Goal: Task Accomplishment & Management: Use online tool/utility

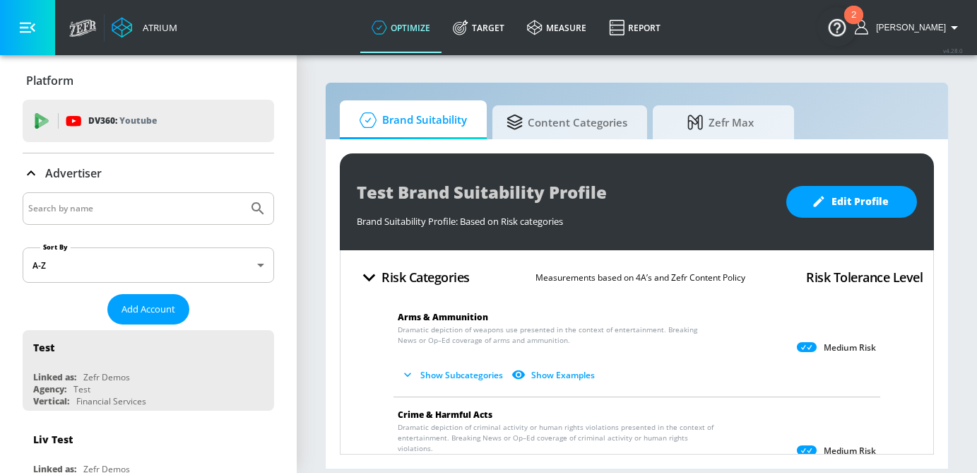
click at [81, 207] on input "Search by name" at bounding box center [135, 208] width 214 height 18
type input "hasbro"
click at [242, 193] on button "Submit Search" at bounding box center [257, 208] width 31 height 31
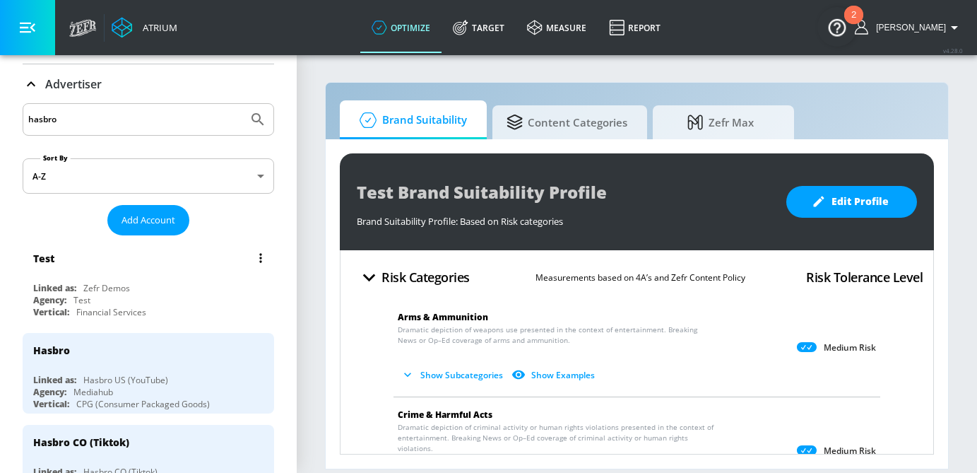
scroll to position [95, 0]
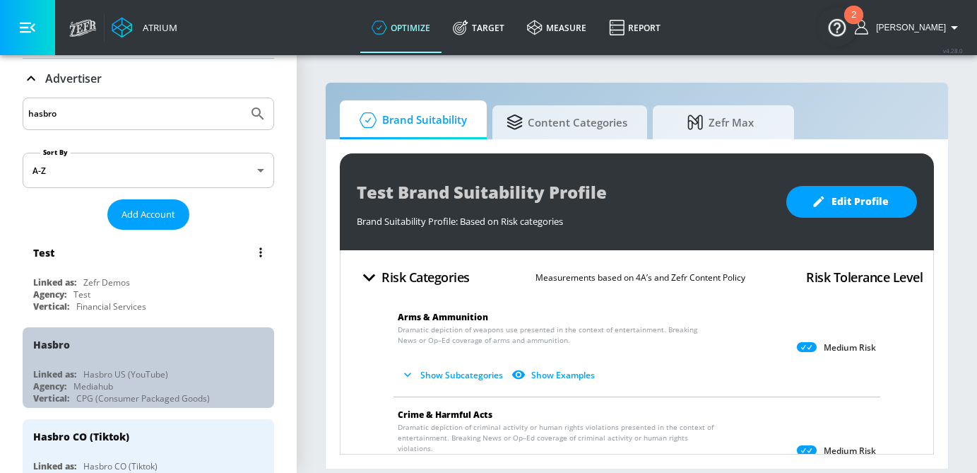
click at [117, 382] on div "Agency: Mediahub" at bounding box center [151, 386] width 237 height 12
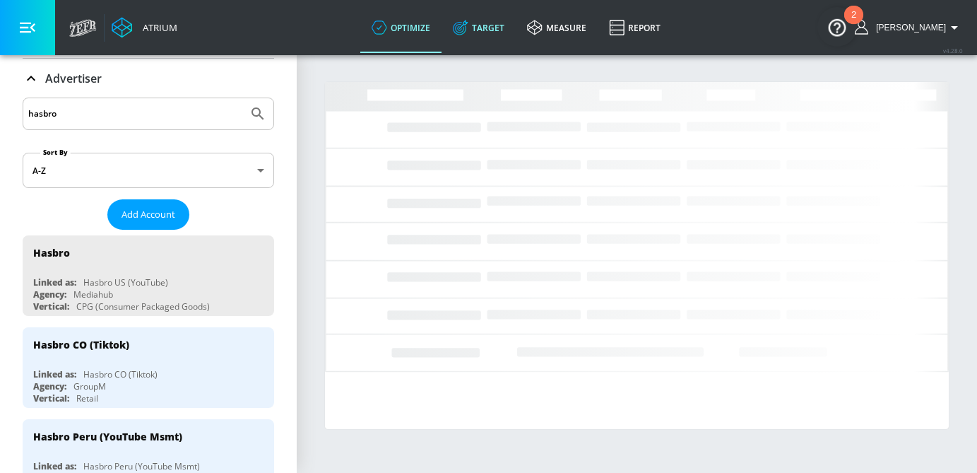
click at [502, 32] on link "Target" at bounding box center [479, 27] width 74 height 51
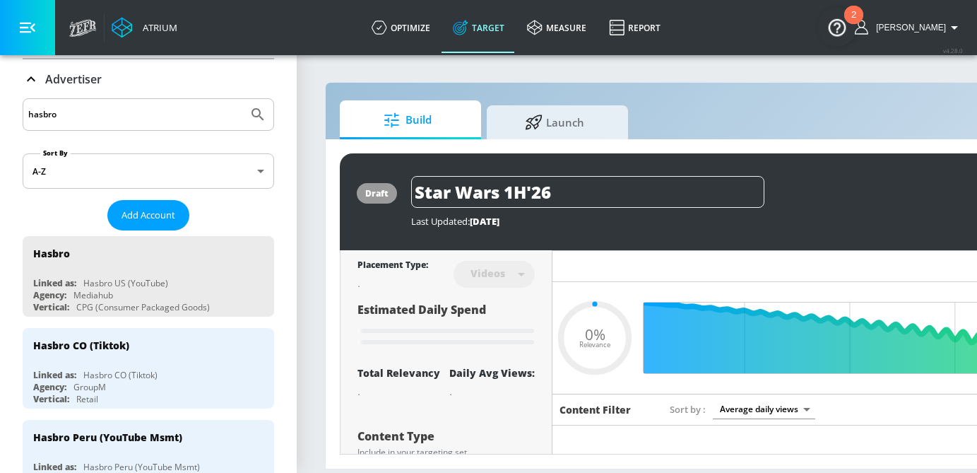
type input "0.05"
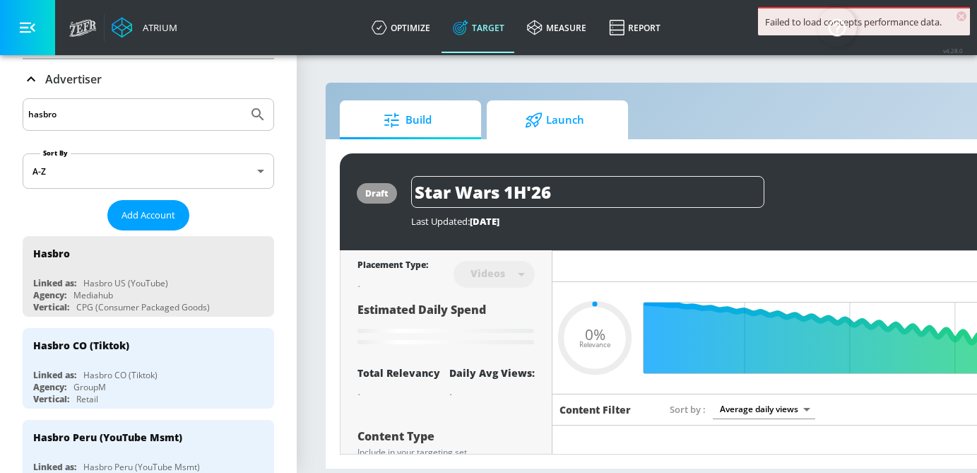
click at [536, 114] on icon at bounding box center [534, 119] width 16 height 15
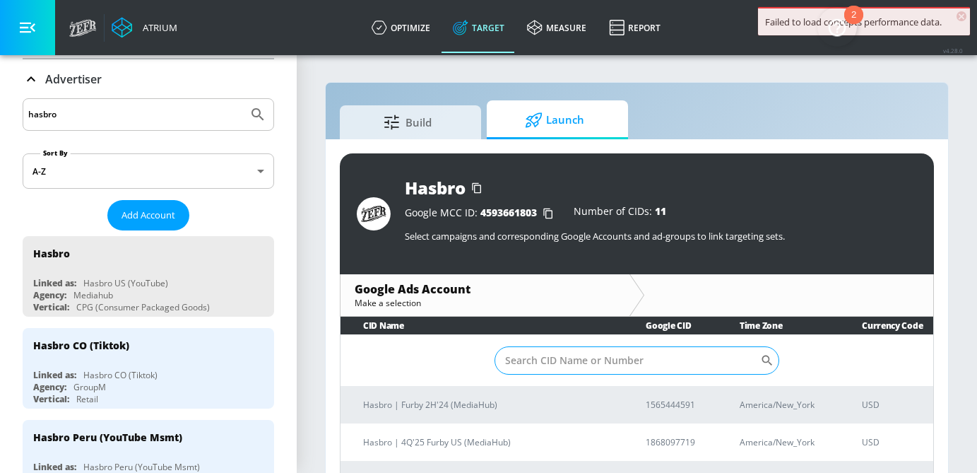
click at [577, 359] on input "Sort By" at bounding box center [628, 360] width 266 height 28
paste input "186-809-7719"
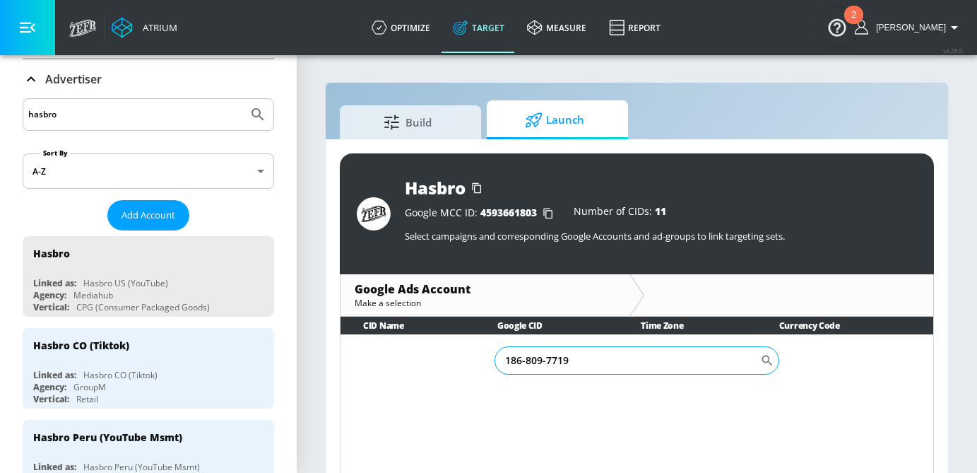
click at [546, 361] on input "186-809-7719" at bounding box center [628, 360] width 266 height 28
click at [524, 363] on input "186-8097719" at bounding box center [628, 360] width 266 height 28
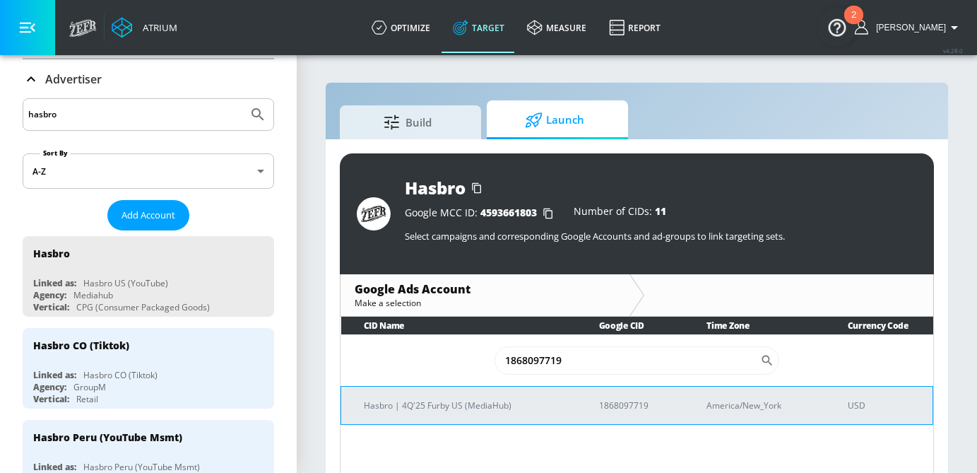
type input "1868097719"
click at [483, 411] on p "Hasbro | 4Q'25 Furby US (MediaHub)" at bounding box center [464, 405] width 201 height 15
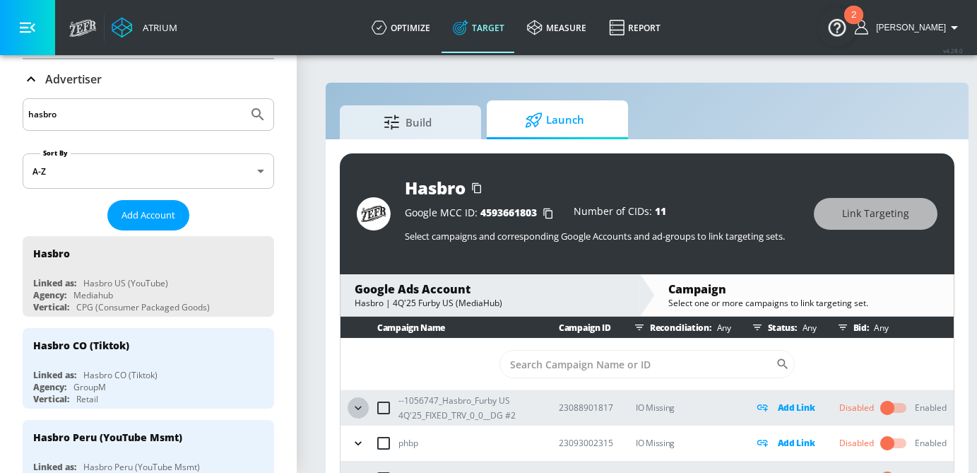
click at [364, 410] on icon "button" at bounding box center [358, 408] width 14 height 14
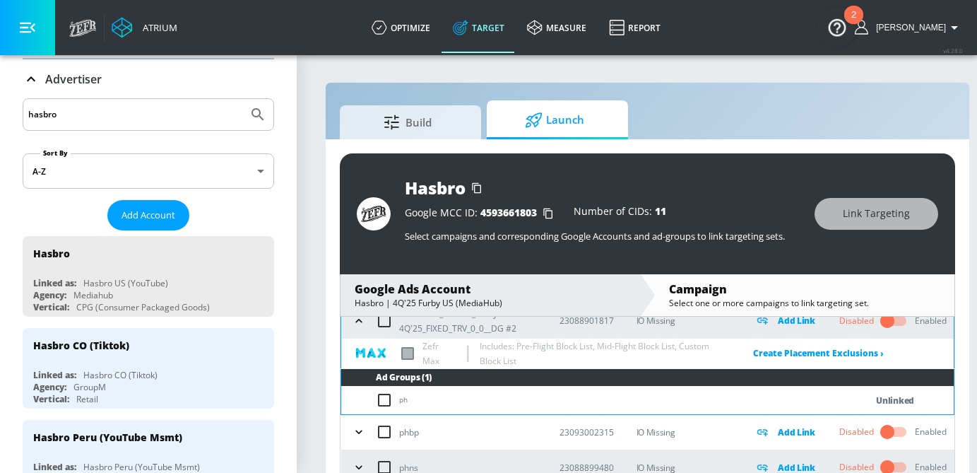
scroll to position [57, 0]
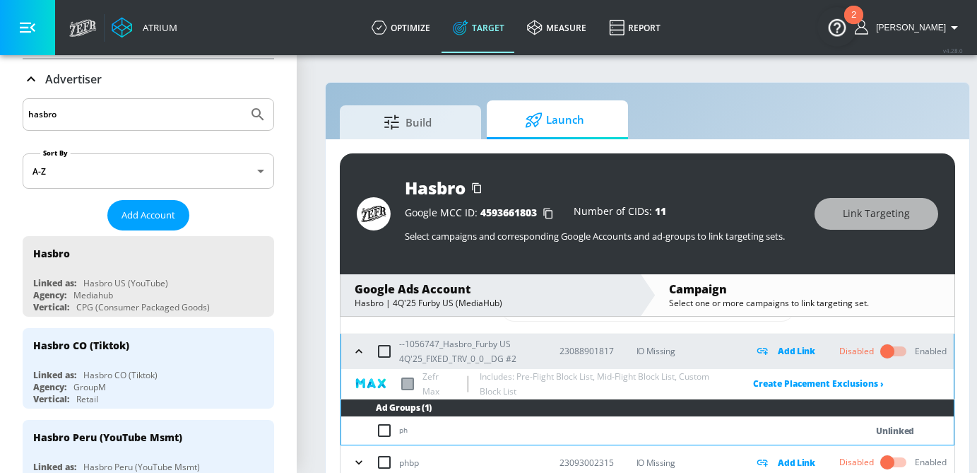
click at [362, 365] on div "--1056747_Hasbro_Furby US 4Q'25_FIXED_TRV_0_0__DG #2" at bounding box center [442, 351] width 189 height 30
click at [359, 358] on icon "button" at bounding box center [359, 351] width 14 height 14
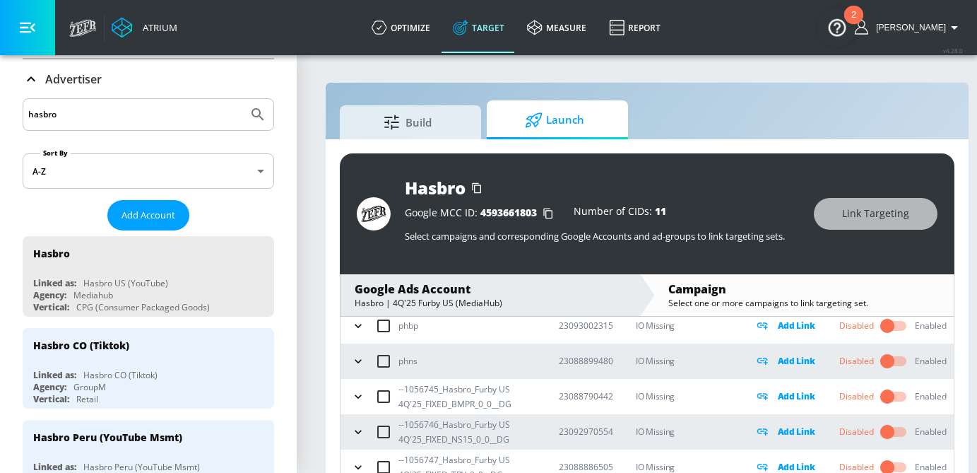
scroll to position [121, 0]
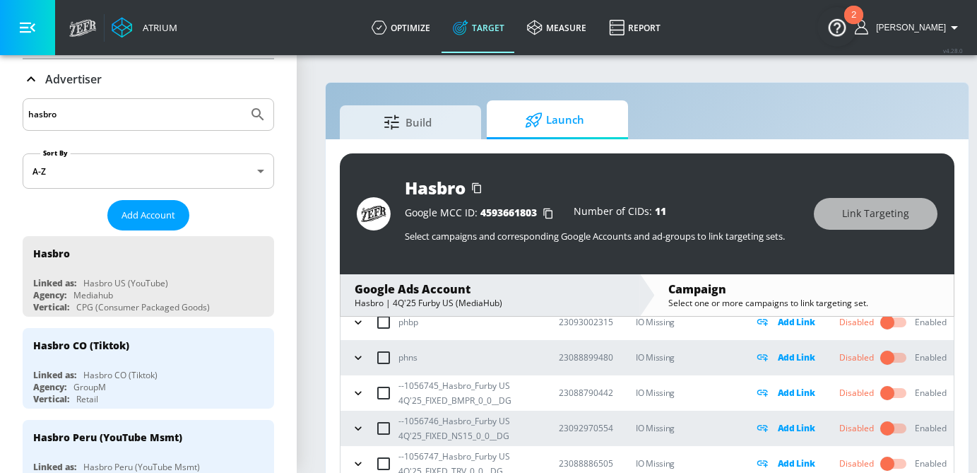
click at [358, 394] on icon "button" at bounding box center [358, 393] width 6 height 4
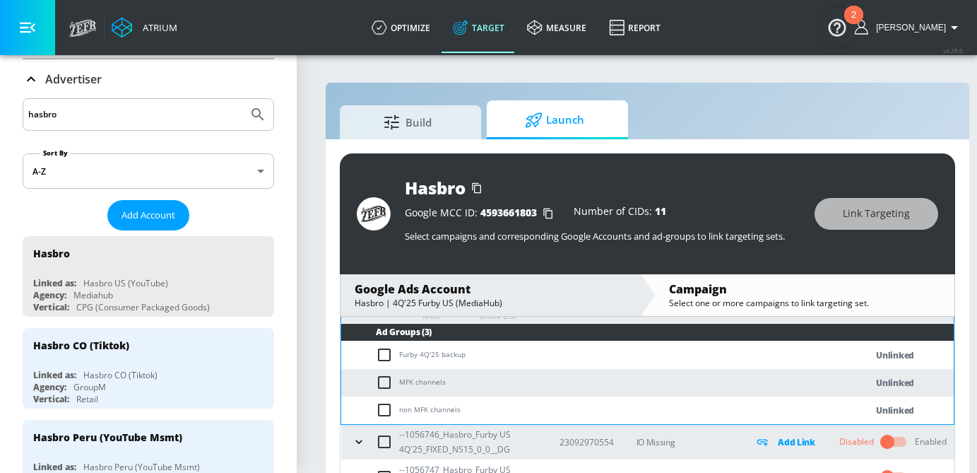
scroll to position [244, 0]
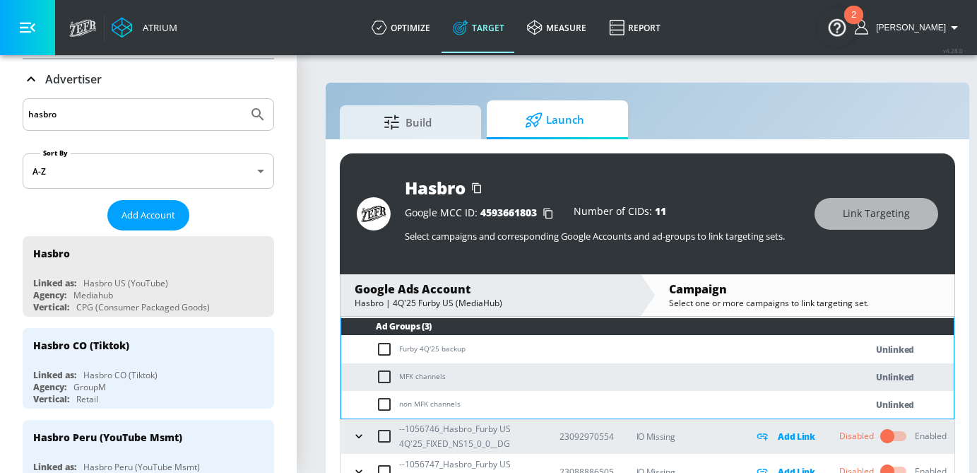
click at [390, 351] on input "checkbox" at bounding box center [387, 349] width 23 height 17
checkbox input "true"
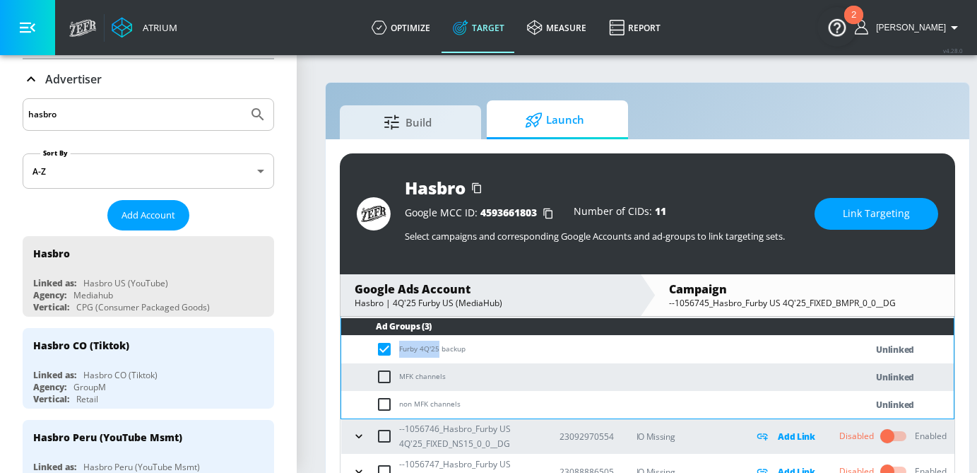
drag, startPoint x: 438, startPoint y: 350, endPoint x: 401, endPoint y: 350, distance: 37.5
click at [401, 350] on td "Furby 4Q'25 backup" at bounding box center [589, 350] width 496 height 28
copy td "Furby 4Q'25"
click at [893, 216] on span "Link Targeting" at bounding box center [876, 214] width 67 height 18
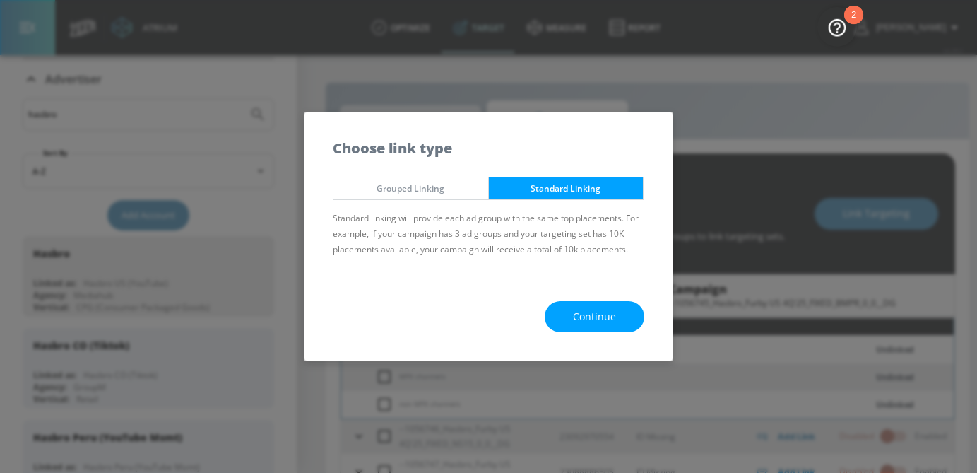
click at [591, 314] on span "Continue" at bounding box center [594, 317] width 43 height 18
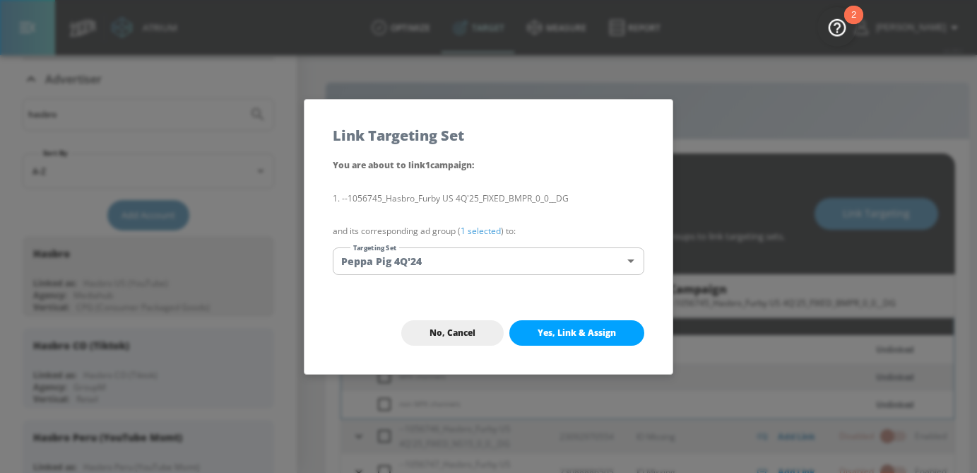
click at [466, 265] on body "Atrium optimize Target measure Report optimize Target measure Report v 4.28.0 […" at bounding box center [488, 246] width 977 height 493
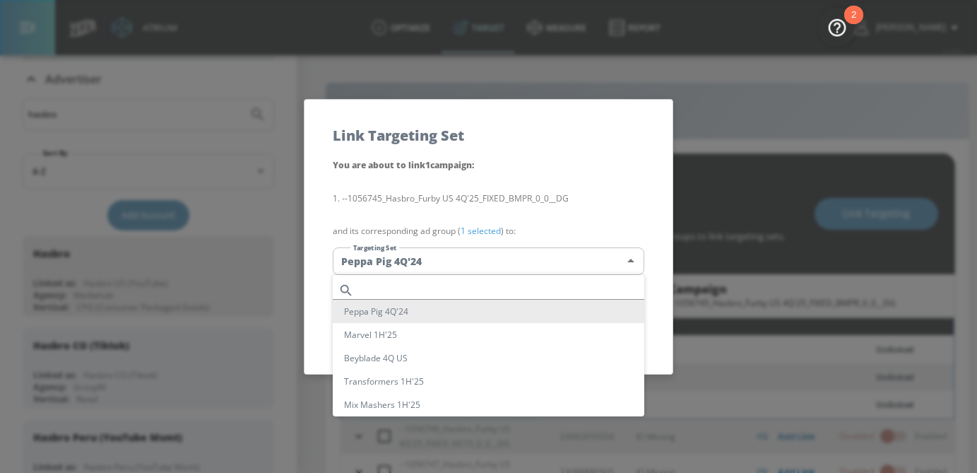
click at [391, 281] on input "text" at bounding box center [502, 290] width 285 height 19
paste input "Furby 4Q'25"
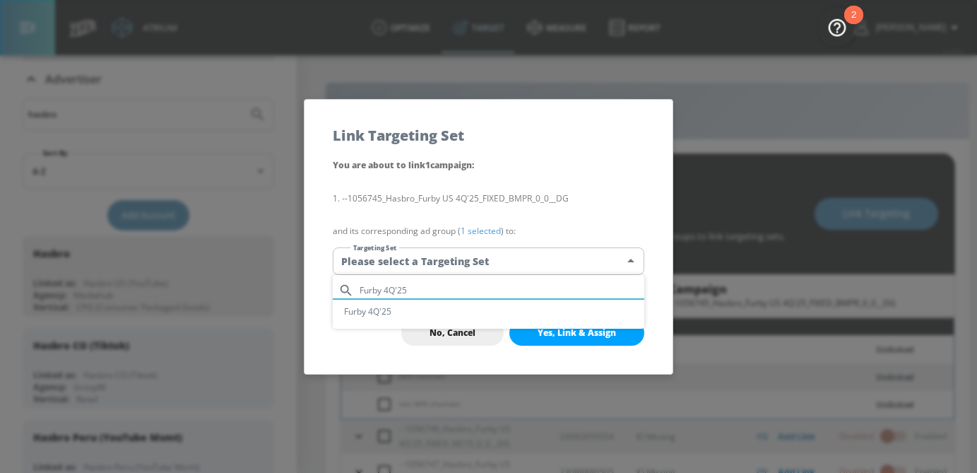
type input "Furby 4Q'25"
click at [384, 308] on li "Furby 4Q'25" at bounding box center [489, 311] width 312 height 23
type input "e05ae4de-5441-470e-bafb-fc14b8d5f953"
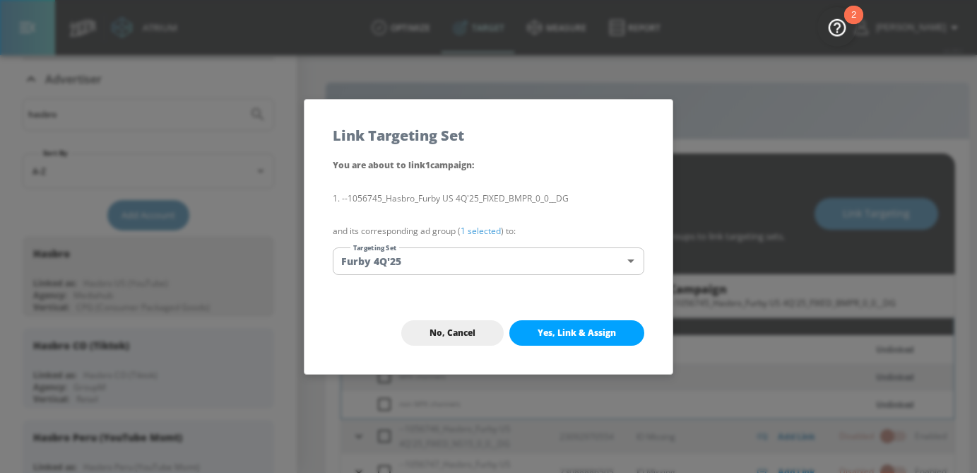
click at [484, 232] on link "1 selected" at bounding box center [481, 231] width 40 height 12
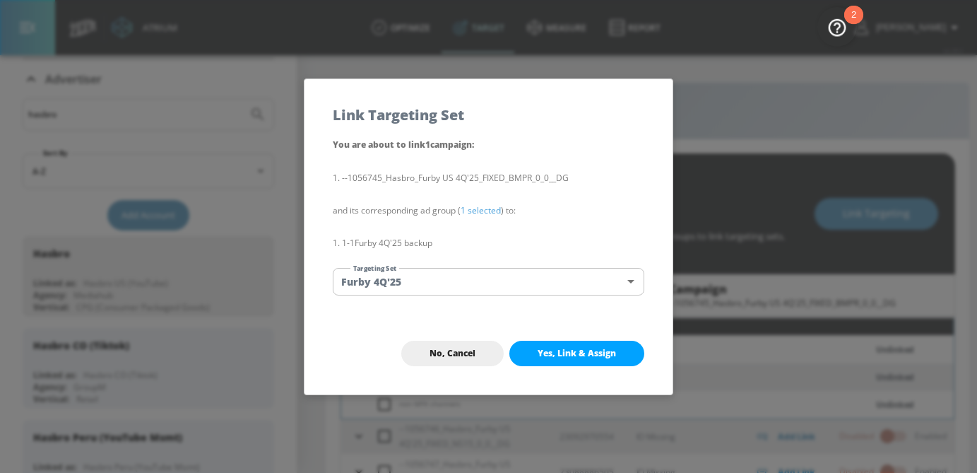
click at [555, 342] on button "Yes, Link & Assign" at bounding box center [576, 353] width 135 height 25
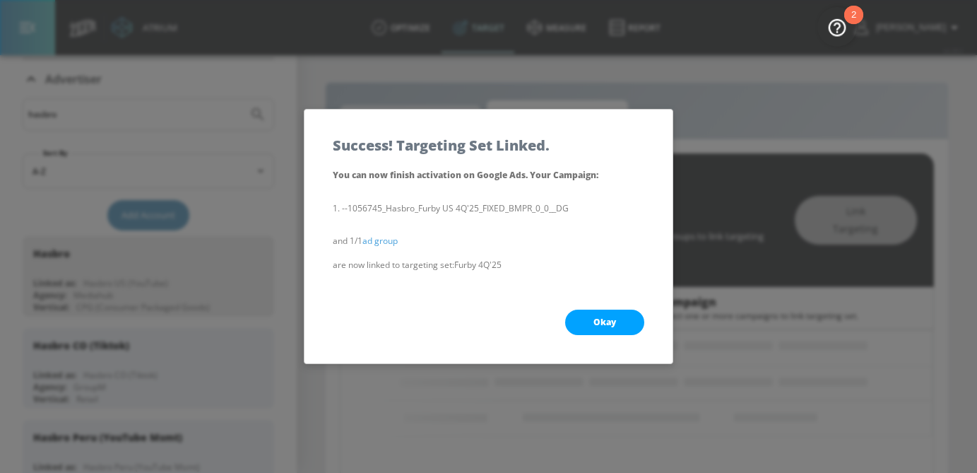
scroll to position [168, 0]
click at [594, 323] on span "Okay" at bounding box center [605, 322] width 23 height 11
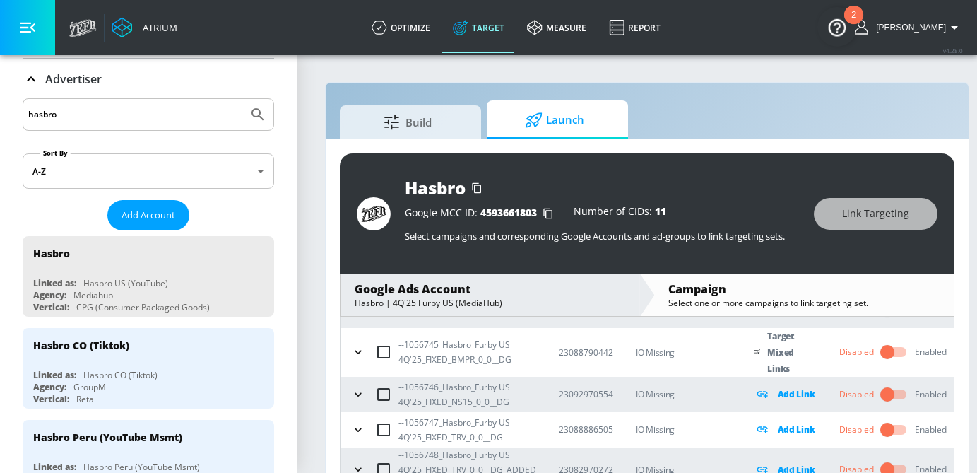
scroll to position [182, 0]
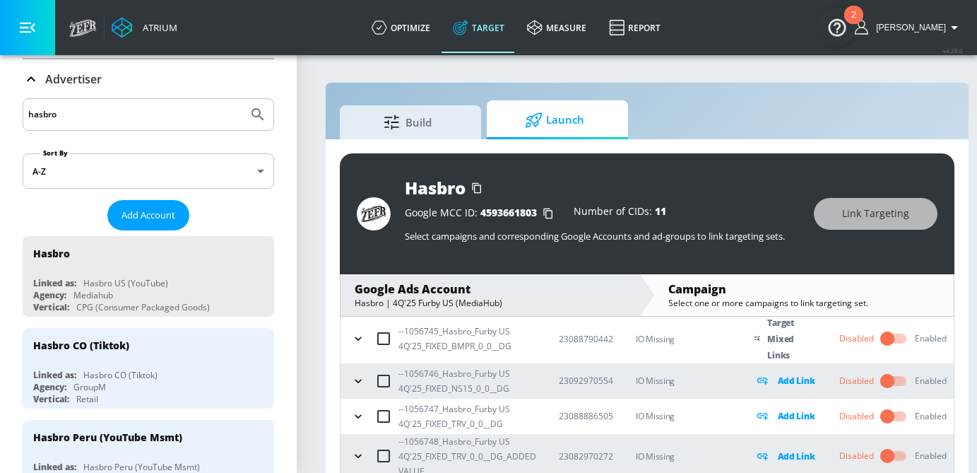
click at [360, 383] on icon "button" at bounding box center [358, 381] width 14 height 14
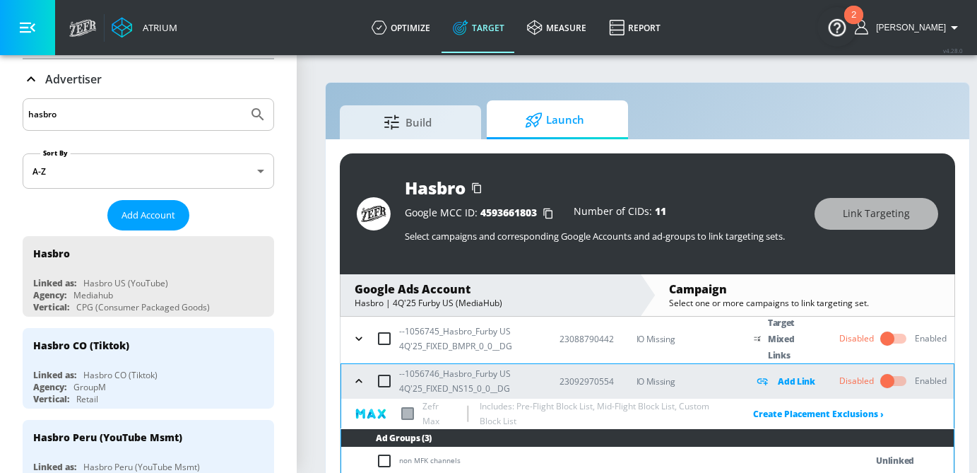
scroll to position [252, 0]
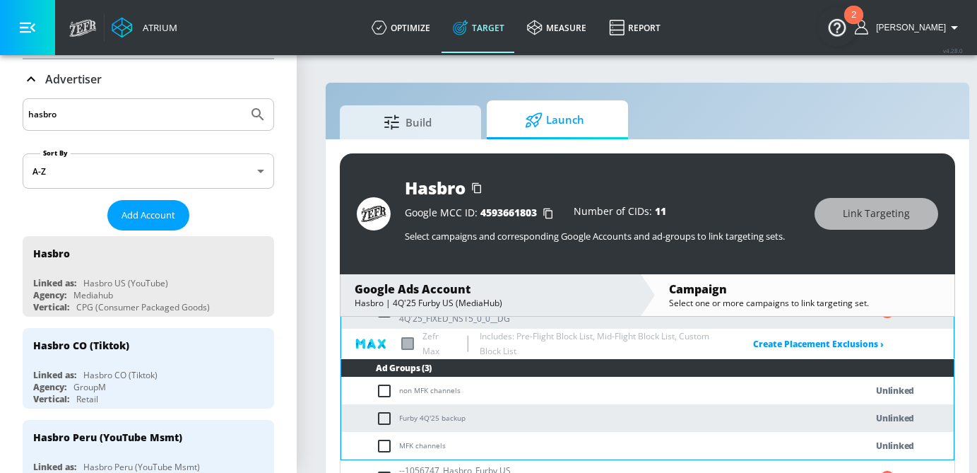
click at [378, 436] on td "MFK channels" at bounding box center [589, 446] width 496 height 28
click at [381, 420] on input "checkbox" at bounding box center [387, 418] width 23 height 17
checkbox input "true"
click at [830, 221] on button "Link Targeting" at bounding box center [877, 214] width 124 height 32
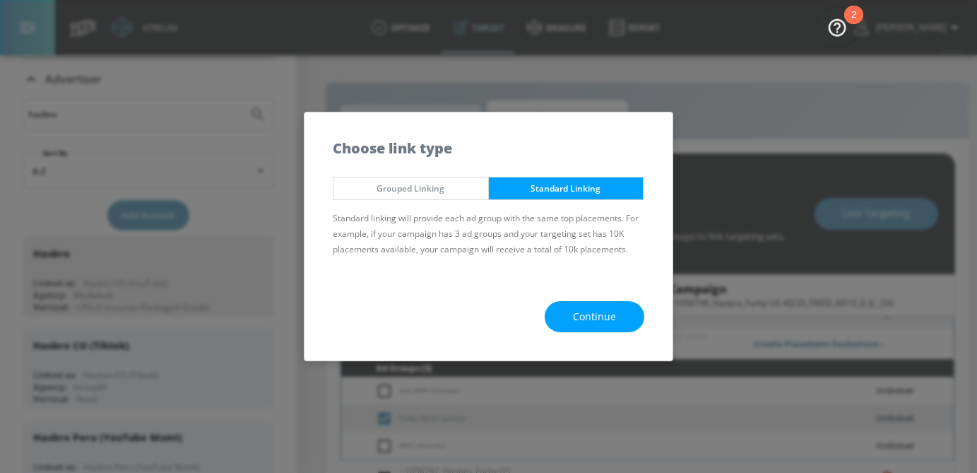
click at [642, 310] on button "Continue" at bounding box center [595, 317] width 100 height 32
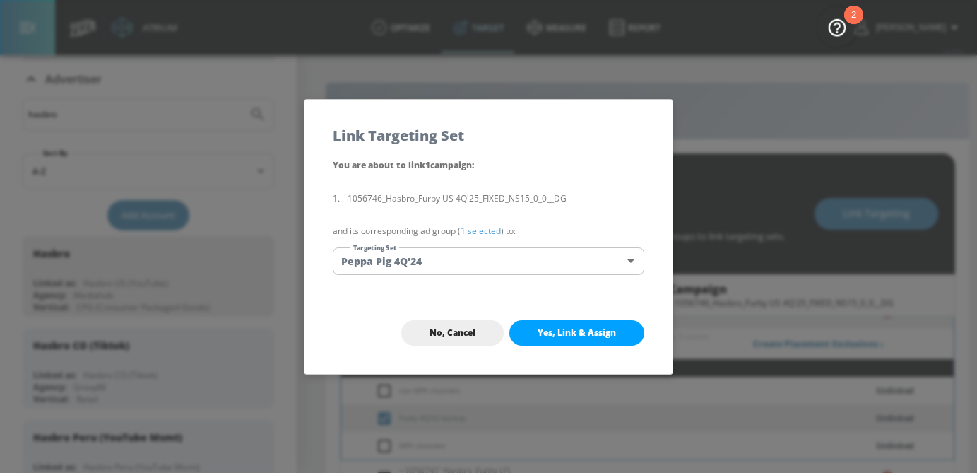
click at [475, 263] on body "Atrium optimize Target measure Report optimize Target measure Report v 4.28.0 […" at bounding box center [488, 246] width 977 height 493
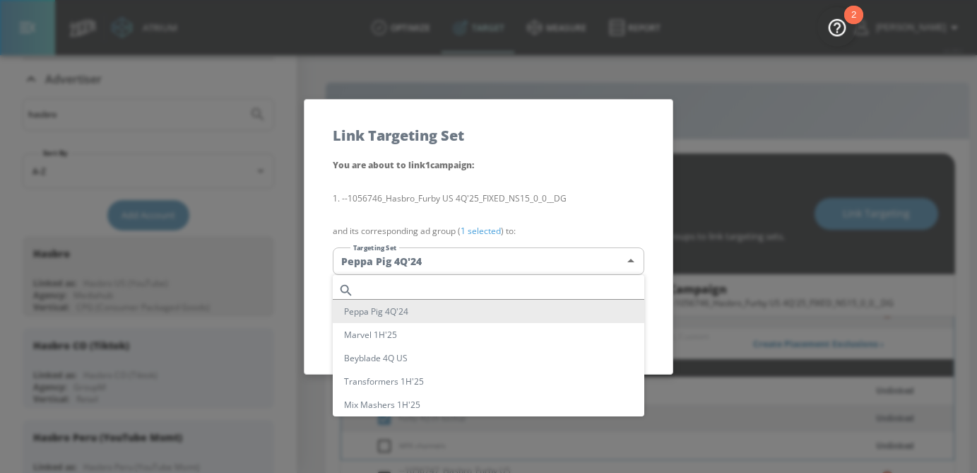
click at [427, 289] on input "text" at bounding box center [502, 290] width 285 height 19
paste input "Furby 4Q'25"
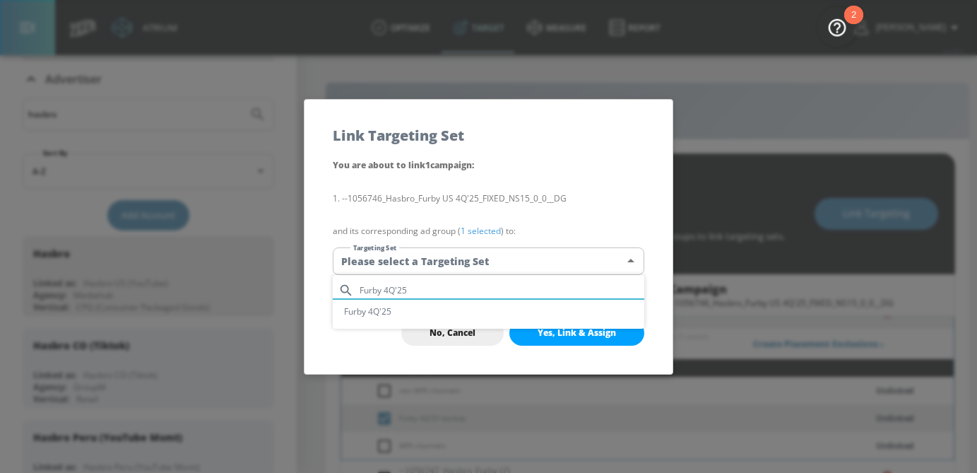
type input "Furby 4Q'25"
click at [375, 312] on li "Furby 4Q'25" at bounding box center [489, 311] width 312 height 23
type input "e05ae4de-5441-470e-bafb-fc14b8d5f953"
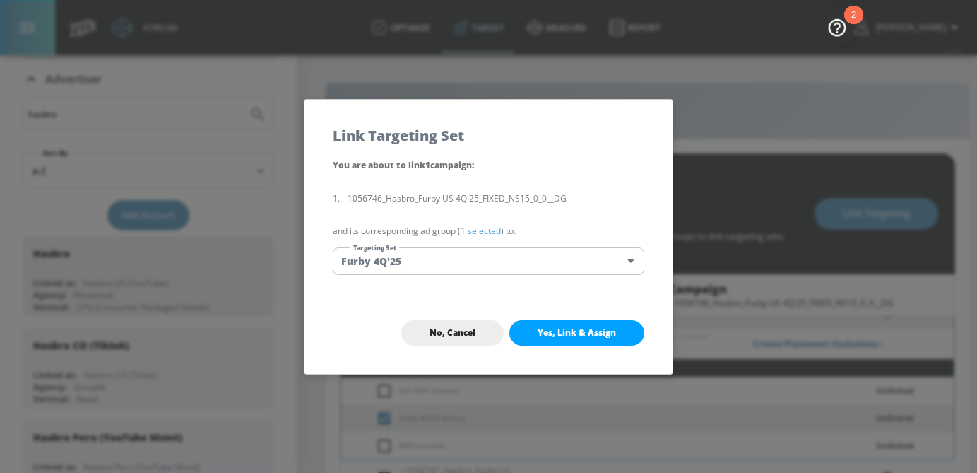
click at [587, 346] on div "No, Cancel Yes, Link & Assign" at bounding box center [489, 333] width 368 height 82
click at [584, 341] on button "Yes, Link & Assign" at bounding box center [576, 332] width 135 height 25
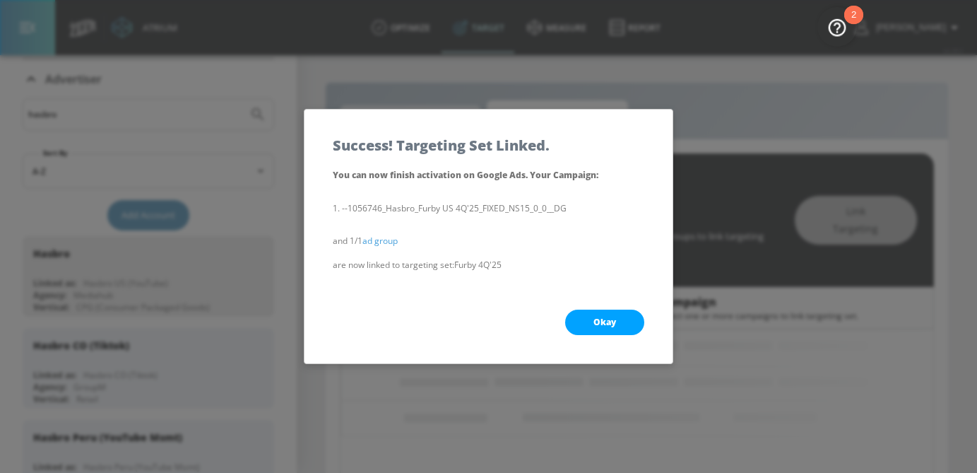
click at [599, 322] on span "Okay" at bounding box center [605, 322] width 23 height 11
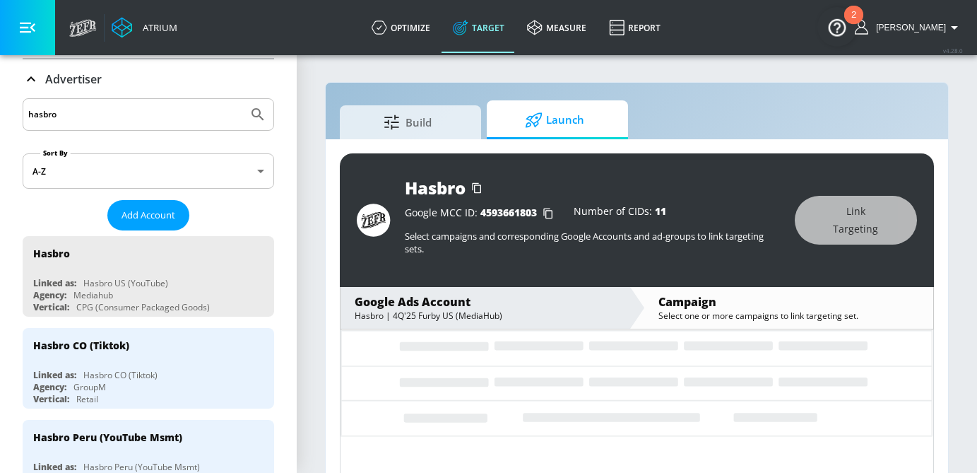
scroll to position [195, 0]
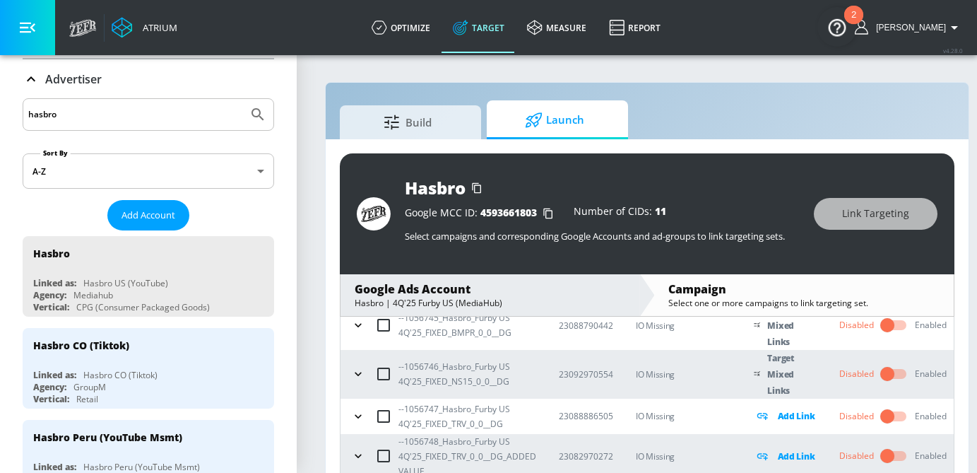
click at [359, 419] on icon "button" at bounding box center [358, 416] width 14 height 14
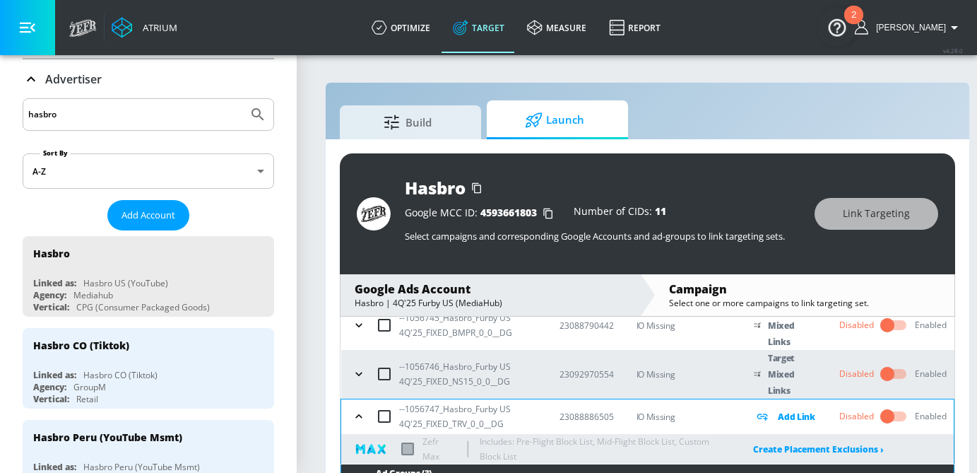
scroll to position [313, 0]
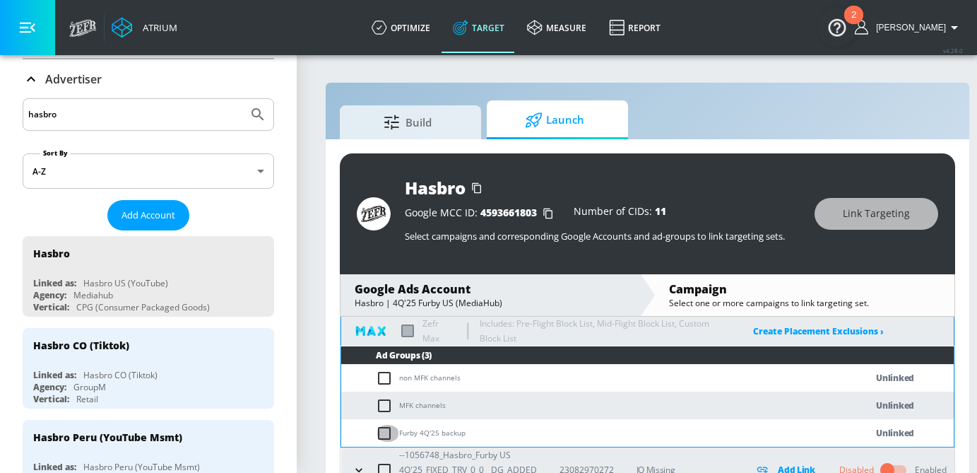
click at [376, 432] on input "checkbox" at bounding box center [387, 433] width 23 height 17
checkbox input "true"
click at [861, 211] on span "Link Targeting" at bounding box center [876, 214] width 67 height 18
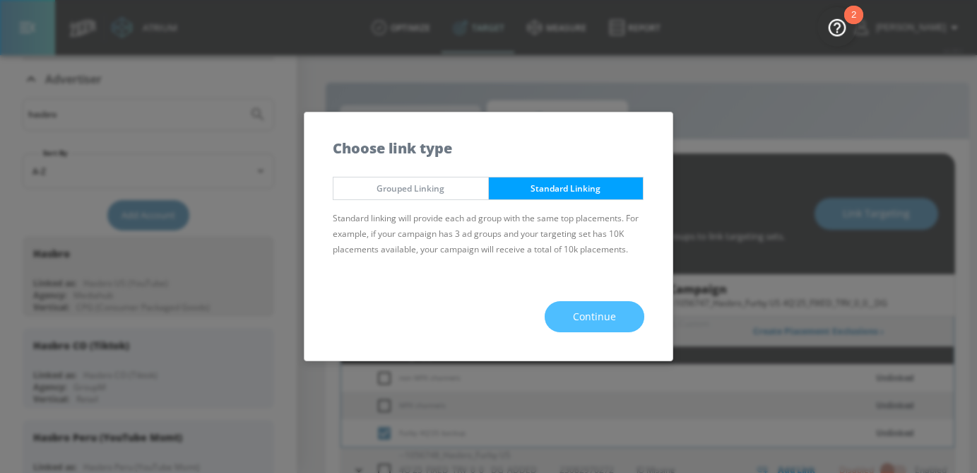
click at [583, 305] on button "Continue" at bounding box center [595, 317] width 100 height 32
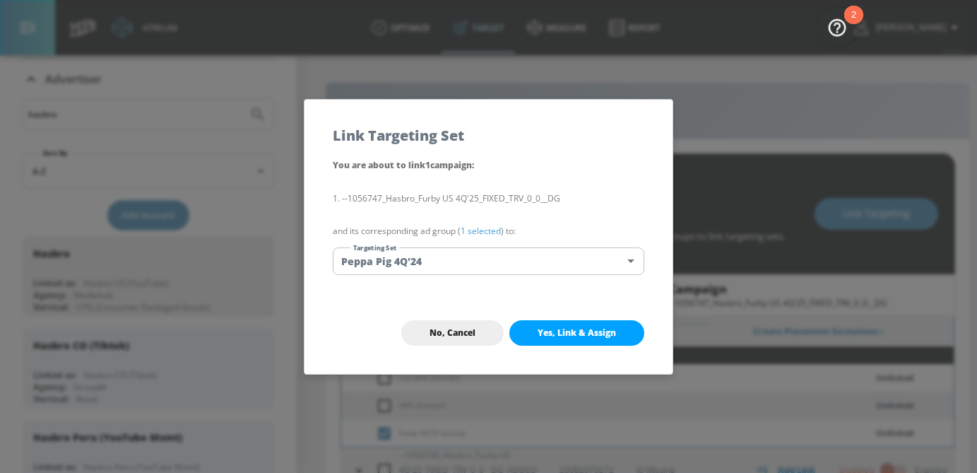
click at [492, 261] on body "Atrium optimize Target measure Report optimize Target measure Report v 4.28.0 […" at bounding box center [488, 246] width 977 height 493
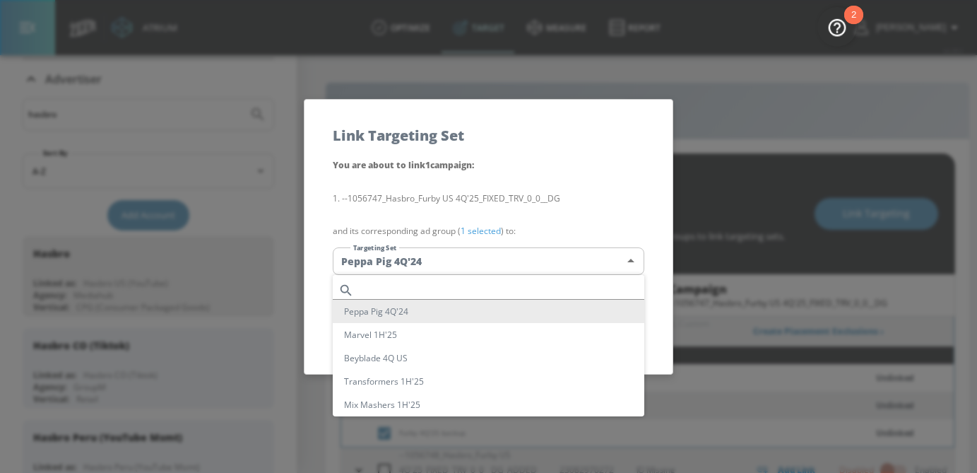
click at [434, 293] on input "text" at bounding box center [502, 290] width 285 height 19
paste input "Furby 4Q'25"
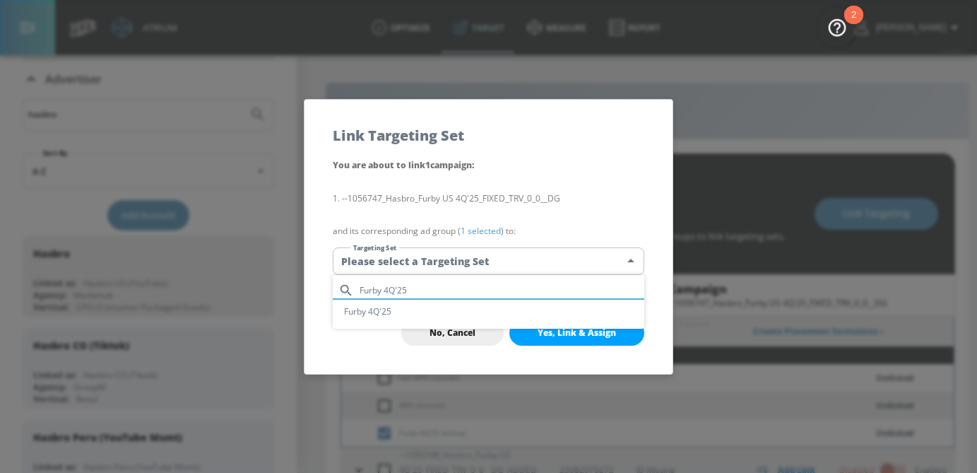
type input "Furby 4Q'25"
click at [434, 305] on li "Furby 4Q'25" at bounding box center [489, 311] width 312 height 23
type input "e05ae4de-5441-470e-bafb-fc14b8d5f953"
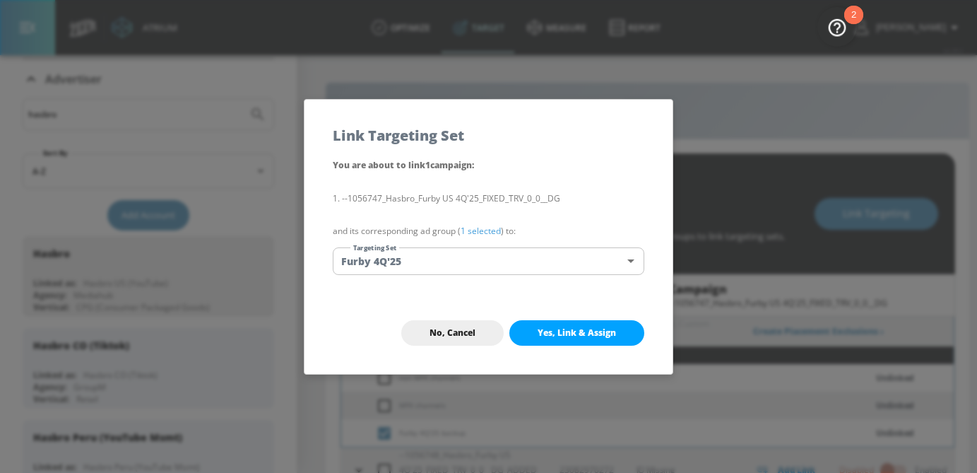
click at [598, 323] on button "Yes, Link & Assign" at bounding box center [576, 332] width 135 height 25
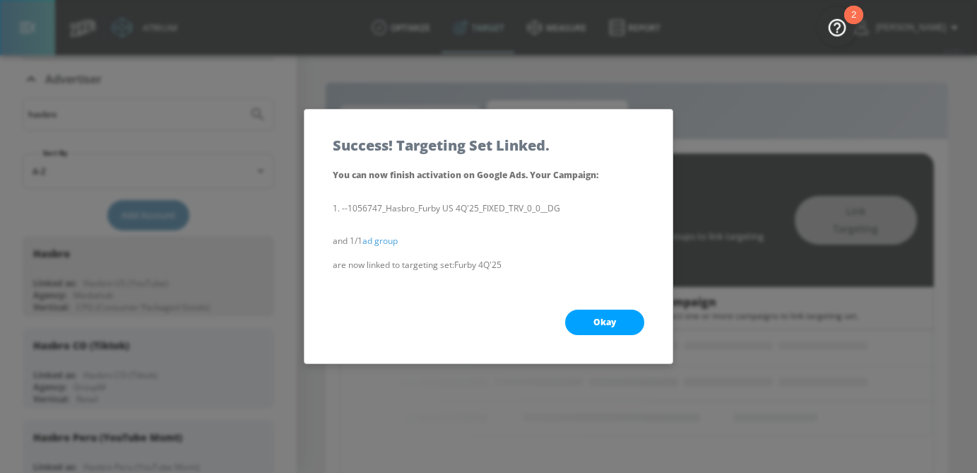
scroll to position [168, 0]
click at [598, 317] on span "Okay" at bounding box center [605, 322] width 23 height 11
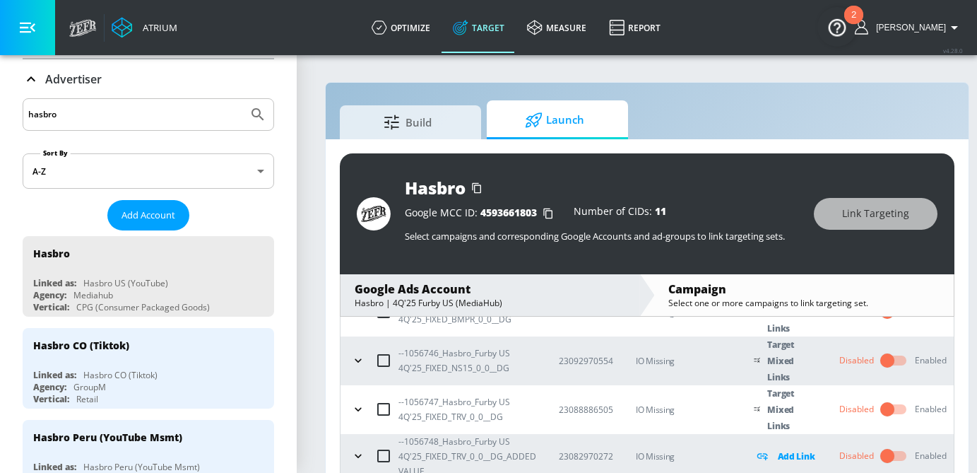
scroll to position [20, 0]
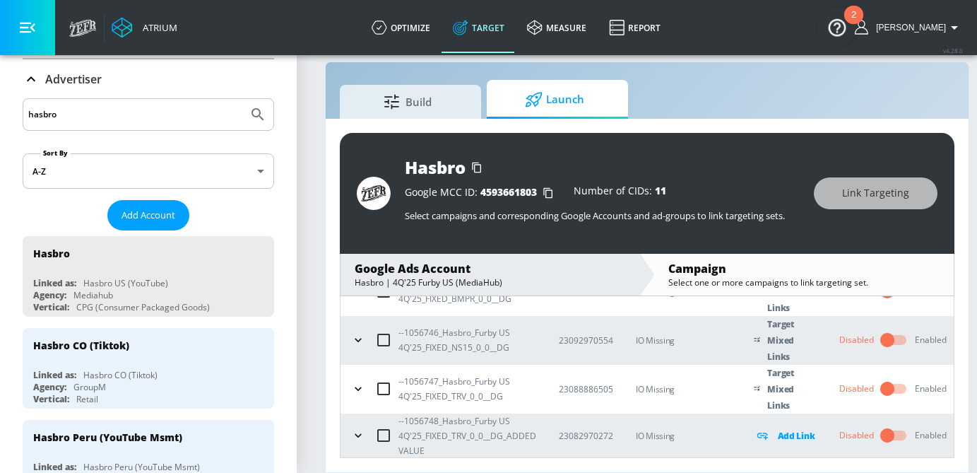
click at [358, 432] on icon "button" at bounding box center [358, 435] width 14 height 14
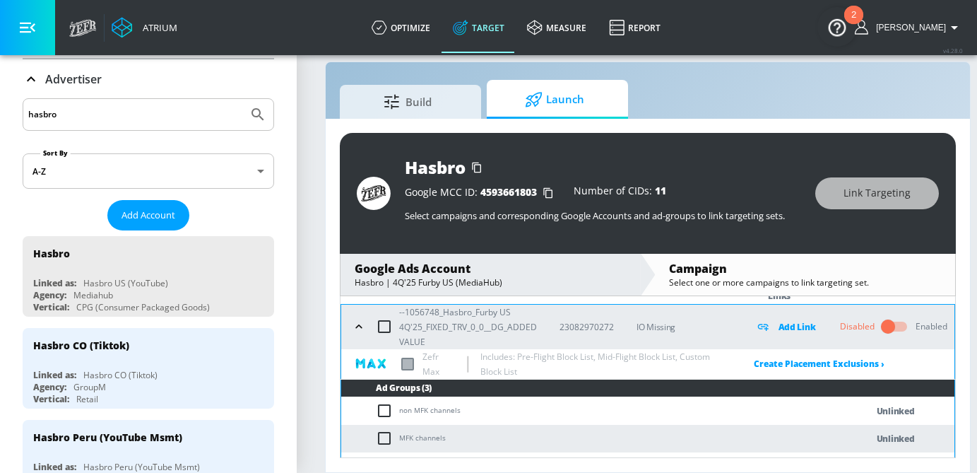
scroll to position [331, 0]
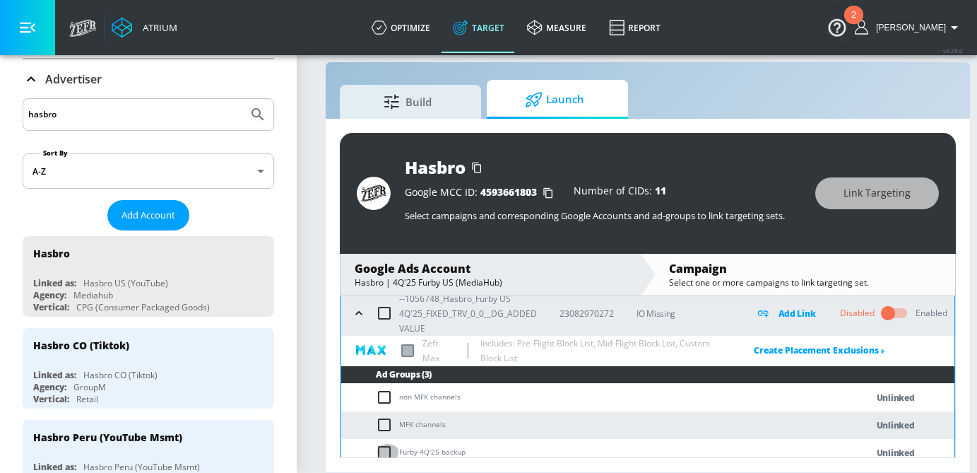
click at [382, 452] on input "checkbox" at bounding box center [387, 452] width 23 height 17
checkbox input "true"
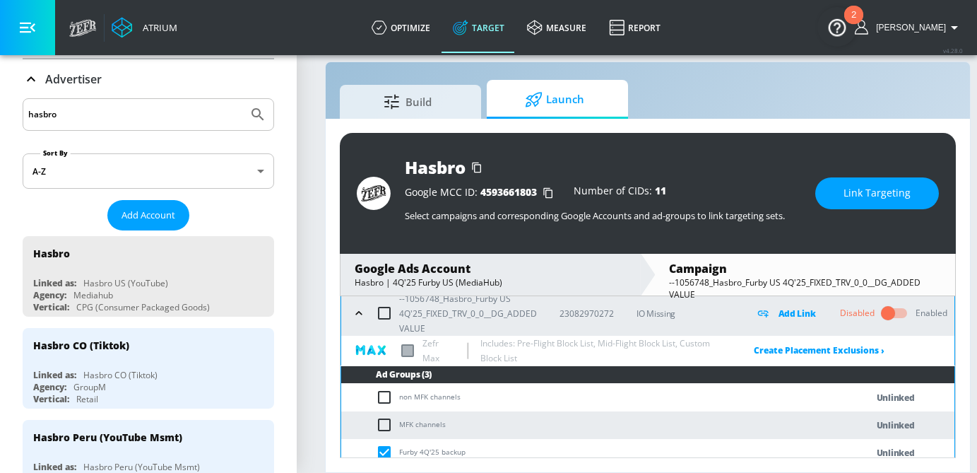
scroll to position [341, 0]
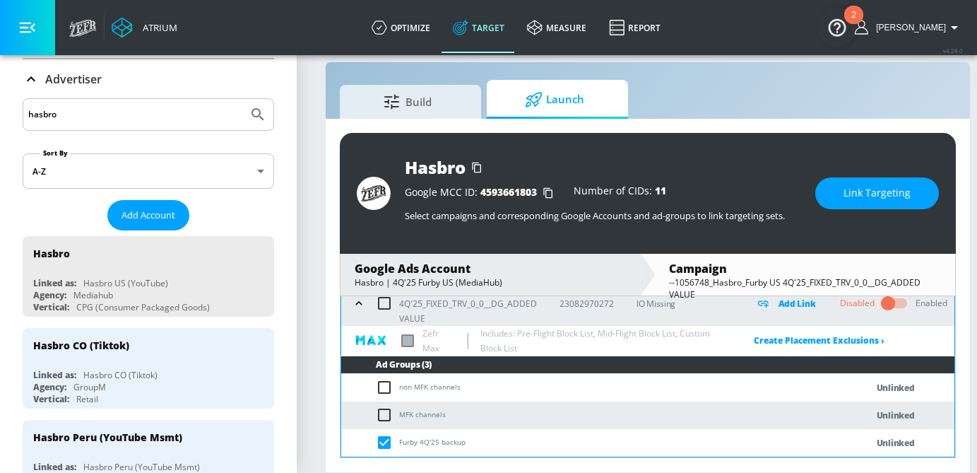
click at [911, 191] on button "Link Targeting" at bounding box center [877, 193] width 124 height 32
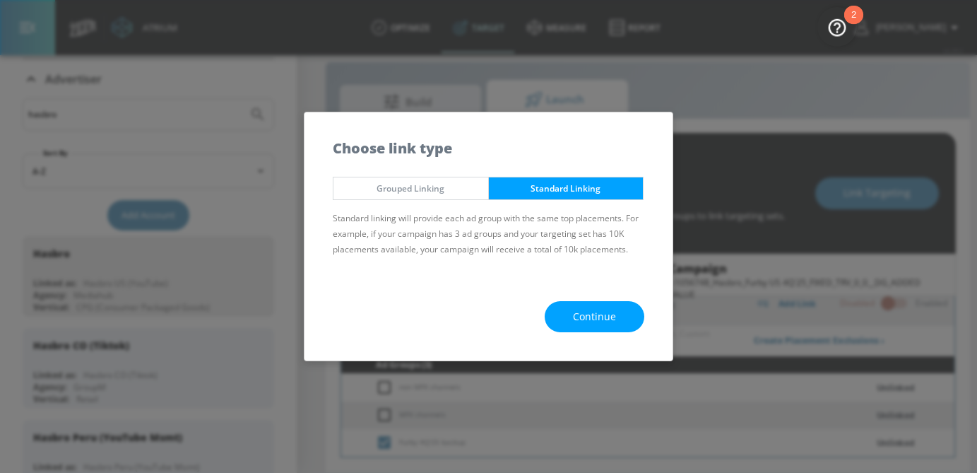
click at [585, 317] on span "Continue" at bounding box center [594, 317] width 43 height 18
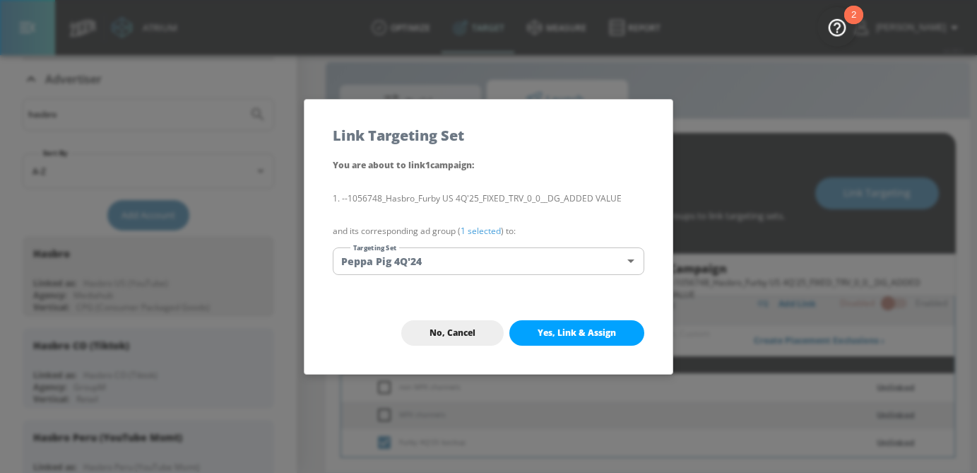
click at [482, 259] on body "Atrium optimize Target measure Report optimize Target measure Report v 4.28.0 […" at bounding box center [488, 226] width 977 height 493
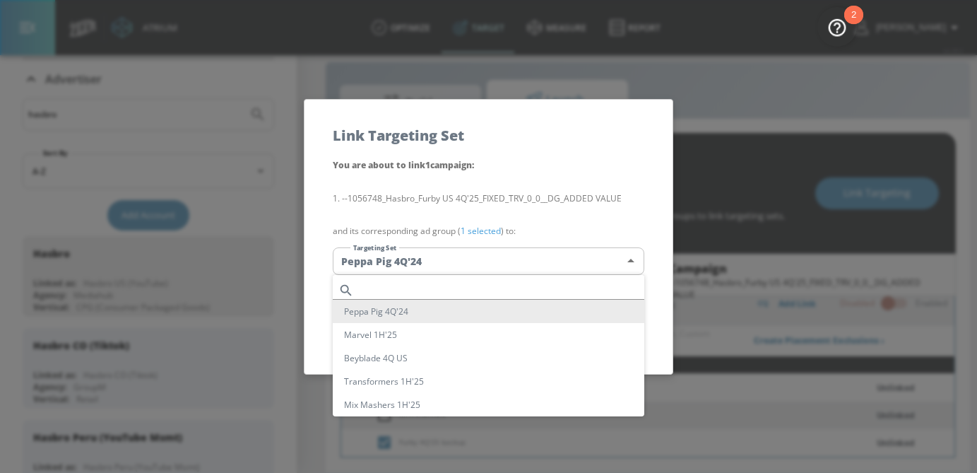
click at [400, 295] on input "text" at bounding box center [502, 290] width 285 height 19
paste input "Furby 4Q'25"
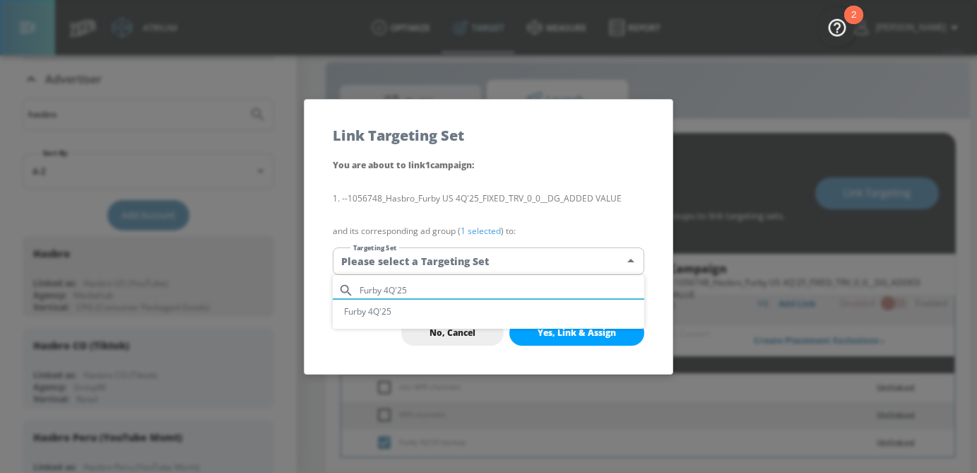
type input "Furby 4Q'25"
click at [387, 319] on li "Furby 4Q'25" at bounding box center [489, 311] width 312 height 23
type input "e05ae4de-5441-470e-bafb-fc14b8d5f953"
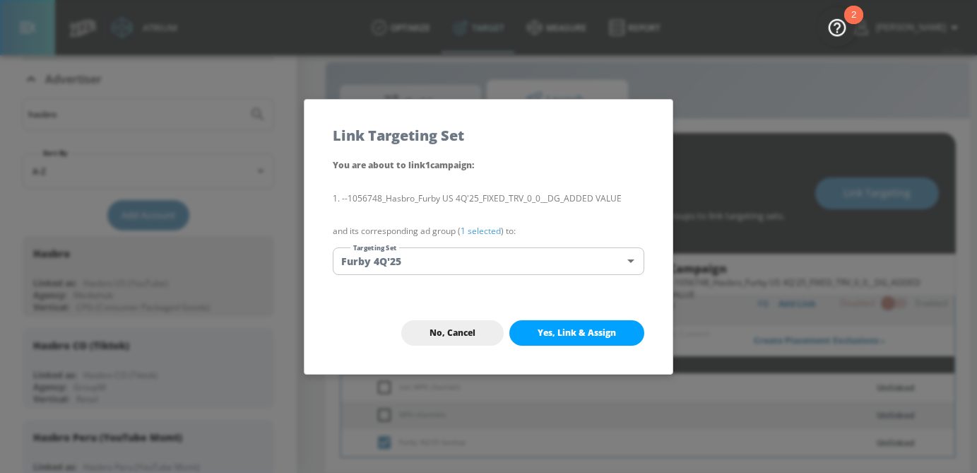
click at [490, 240] on div "You are about to link 1 campaign : --1056748_Hasbro_Furby US 4Q'25_FIXED_TRV_0_…" at bounding box center [489, 224] width 368 height 135
click at [485, 227] on link "1 selected" at bounding box center [481, 231] width 40 height 12
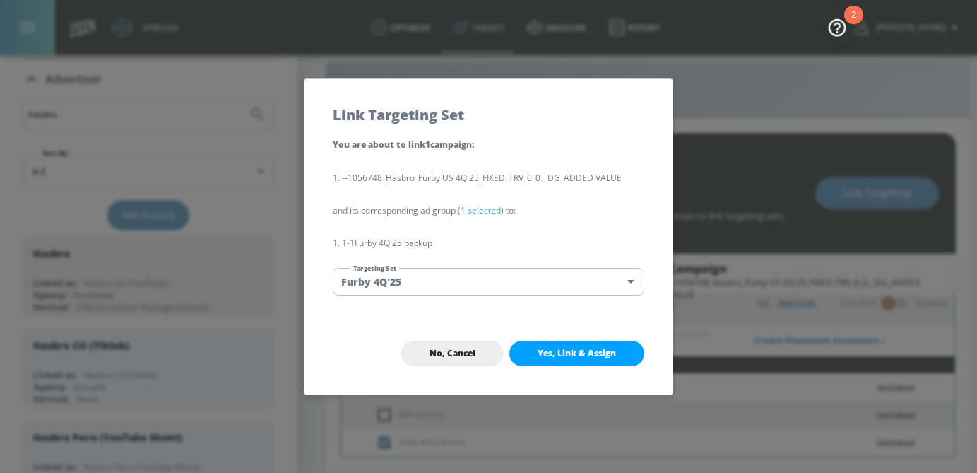
click at [572, 370] on div "No, Cancel Yes, Link & Assign" at bounding box center [489, 353] width 368 height 82
click at [568, 350] on span "Yes, Link & Assign" at bounding box center [577, 353] width 78 height 11
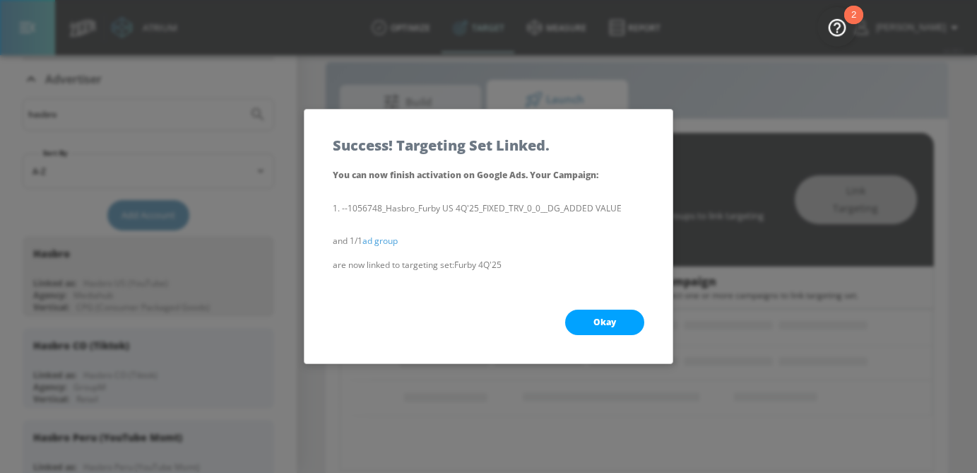
click at [614, 324] on span "Okay" at bounding box center [605, 322] width 23 height 11
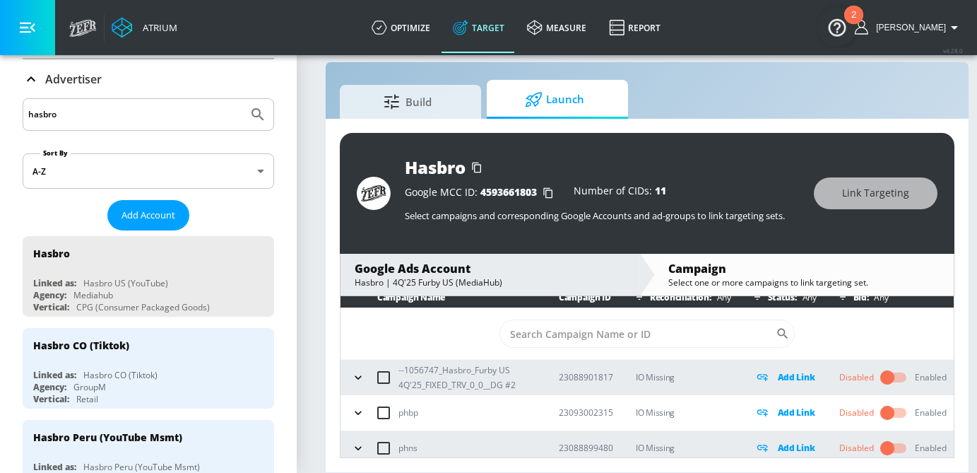
scroll to position [0, 0]
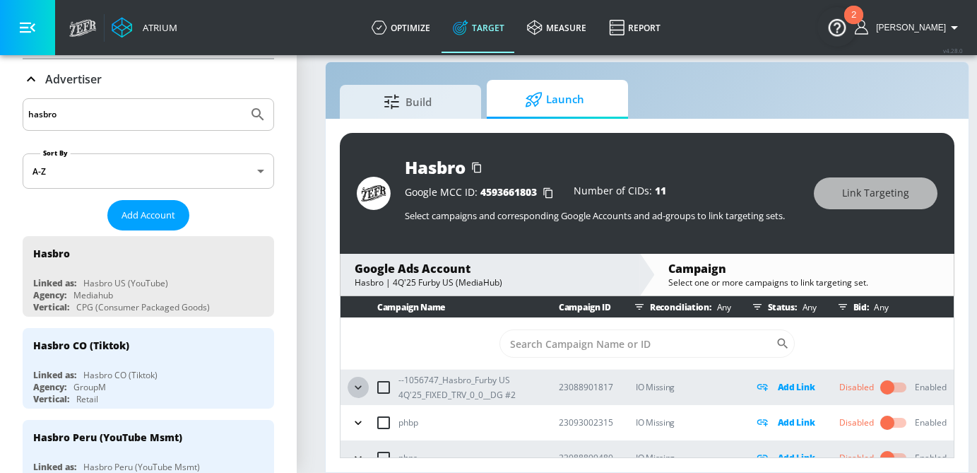
click at [355, 389] on icon "button" at bounding box center [358, 387] width 14 height 14
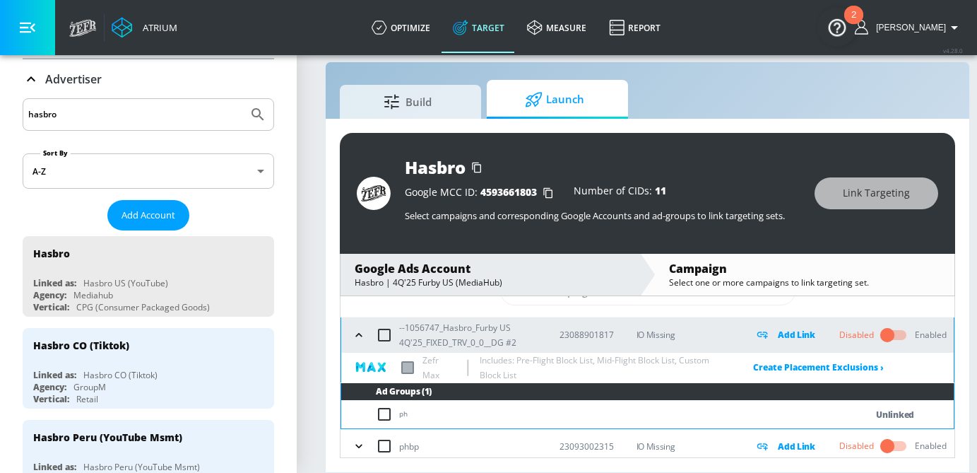
scroll to position [51, 0]
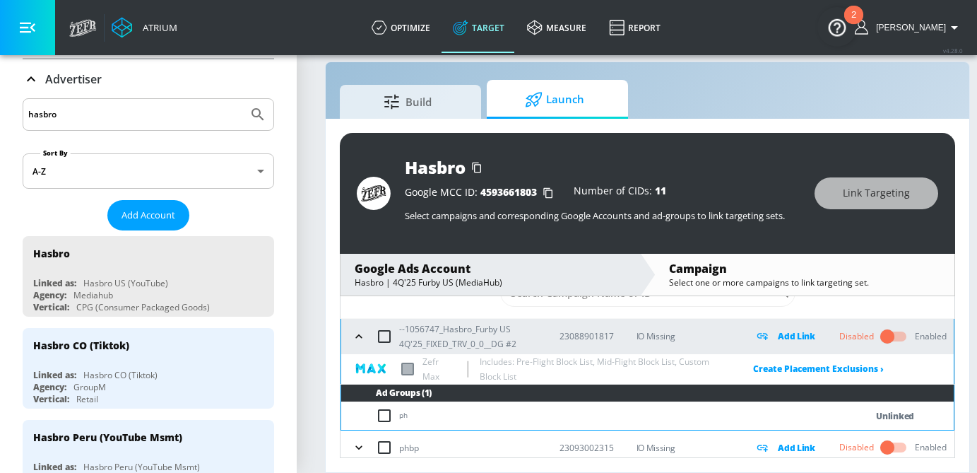
click at [361, 338] on icon "button" at bounding box center [359, 336] width 14 height 14
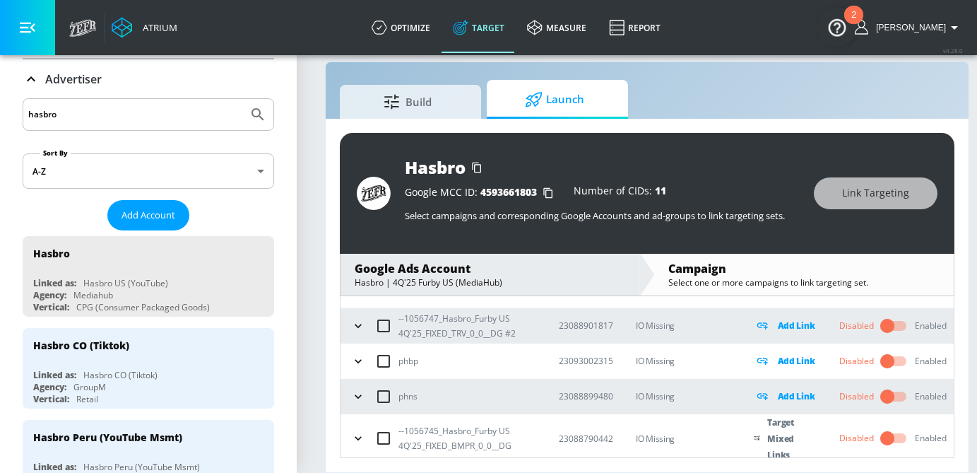
scroll to position [80, 0]
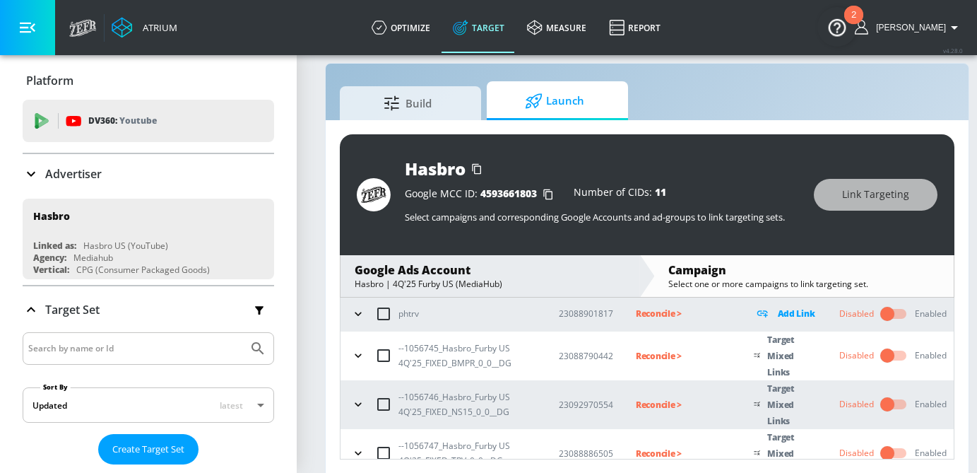
scroll to position [146, 0]
click at [642, 356] on p "Reconcile >" at bounding box center [683, 355] width 95 height 16
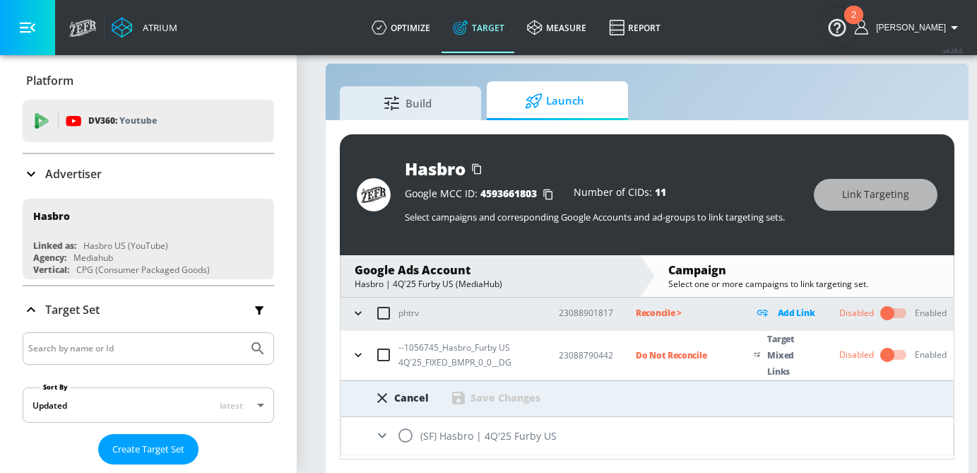
click at [402, 441] on input "radio" at bounding box center [406, 435] width 30 height 30
radio input "true"
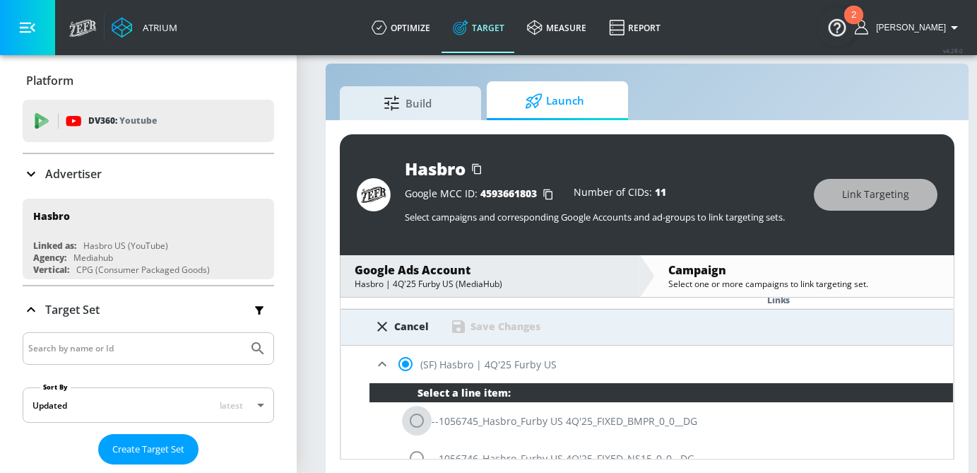
click at [413, 423] on input "radio" at bounding box center [417, 421] width 30 height 30
radio input "true"
click at [480, 331] on div "Save Changes" at bounding box center [506, 325] width 70 height 13
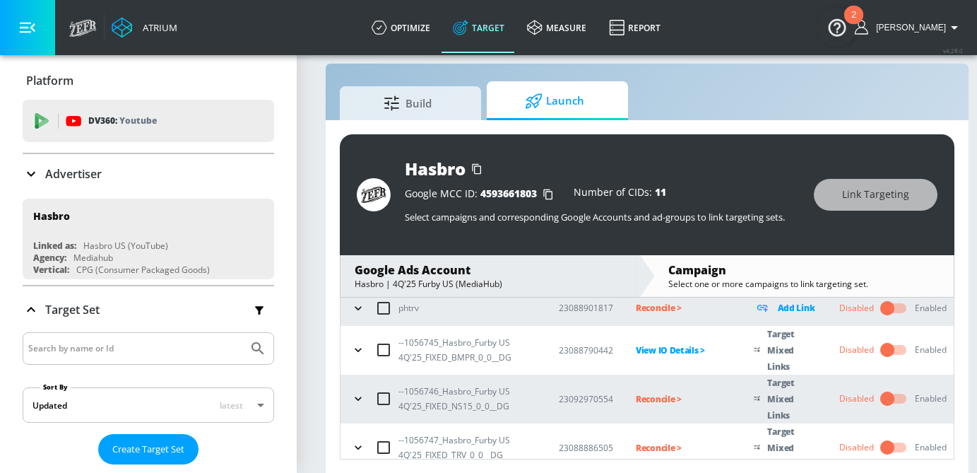
scroll to position [151, 0]
click at [646, 401] on p "Reconcile >" at bounding box center [683, 399] width 95 height 16
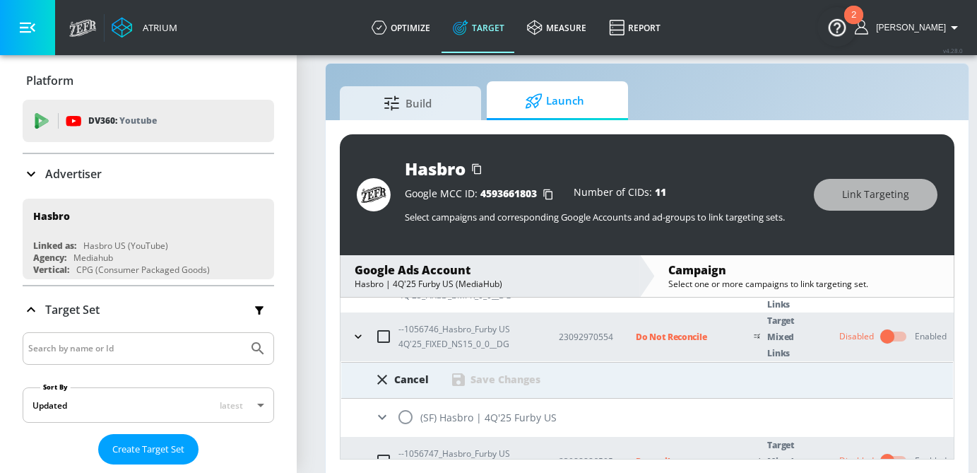
scroll to position [228, 0]
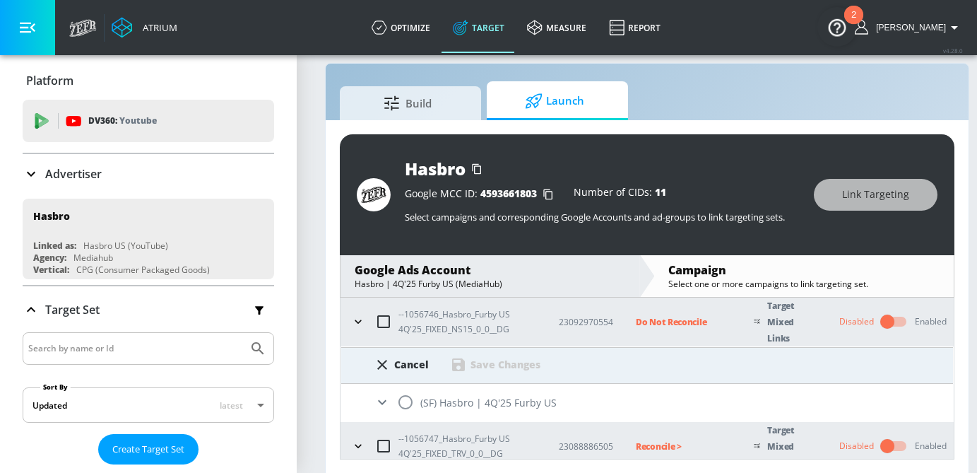
click at [403, 406] on input "radio" at bounding box center [406, 402] width 30 height 30
radio input "true"
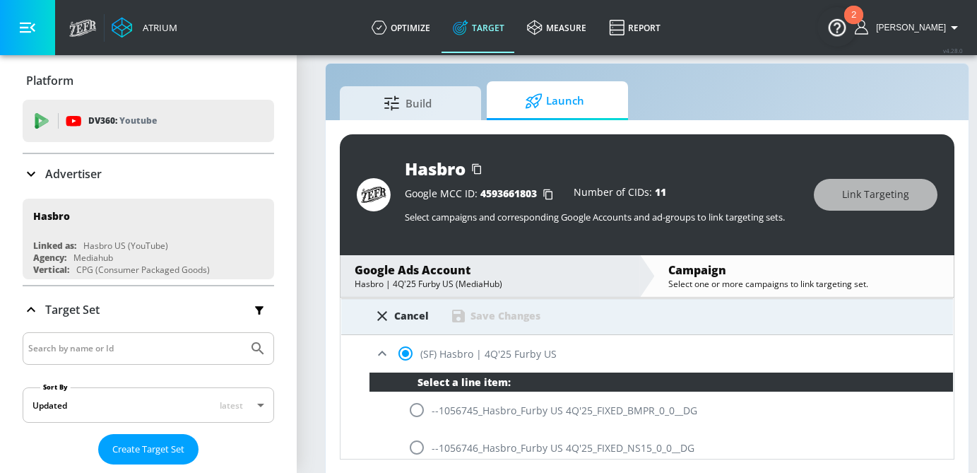
scroll to position [278, 0]
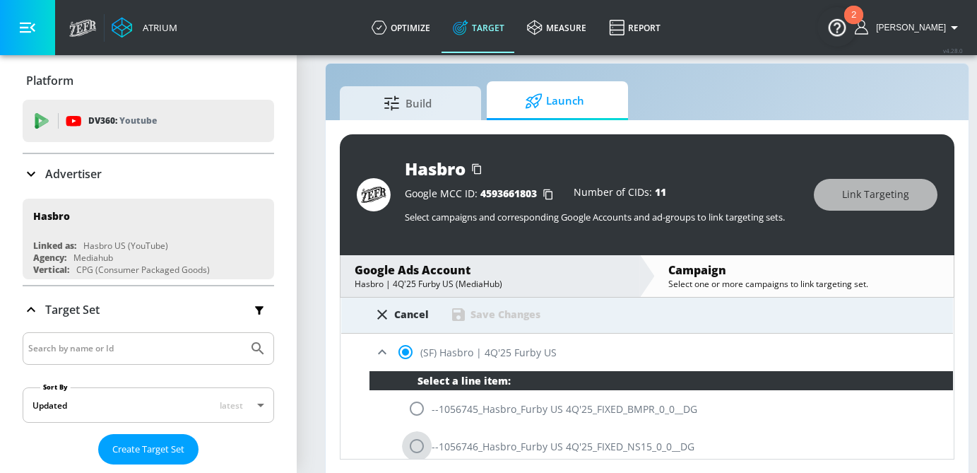
click at [412, 441] on input "radio" at bounding box center [417, 446] width 30 height 30
radio input "true"
click at [496, 312] on div "Save Changes" at bounding box center [506, 313] width 70 height 13
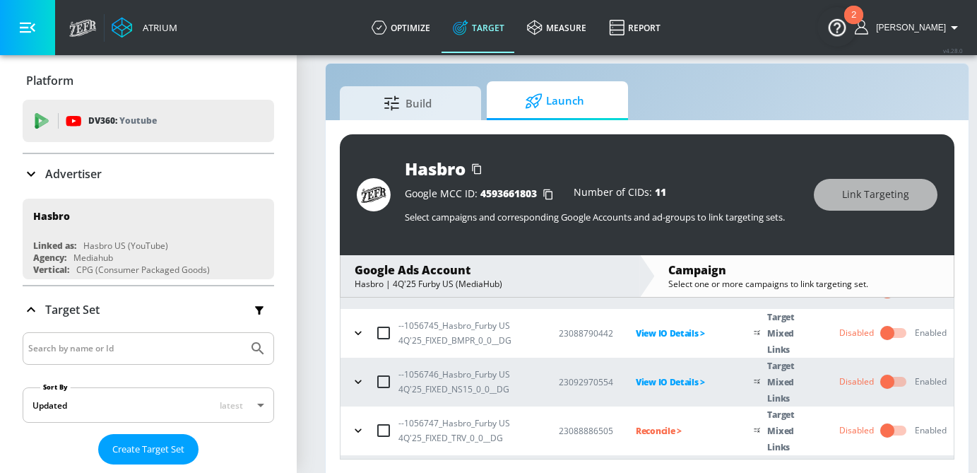
scroll to position [213, 0]
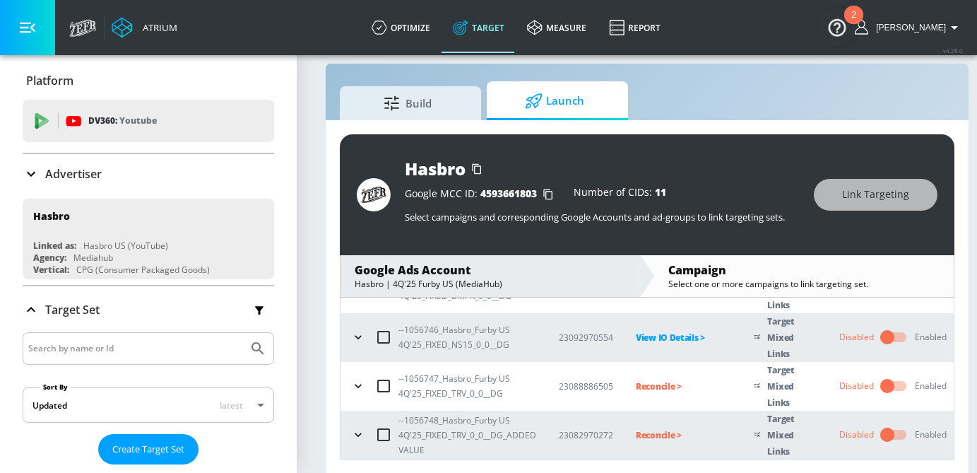
click at [652, 383] on p "Reconcile >" at bounding box center [683, 386] width 95 height 16
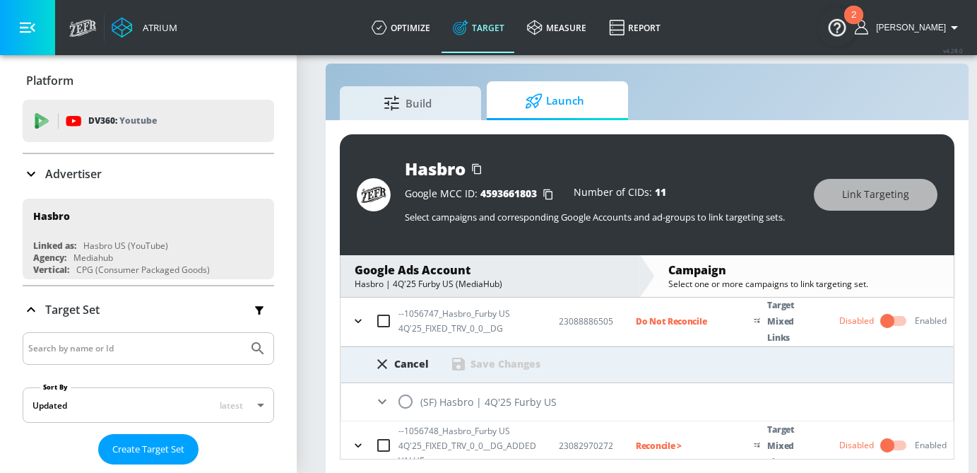
click at [407, 399] on input "radio" at bounding box center [406, 402] width 30 height 30
radio input "true"
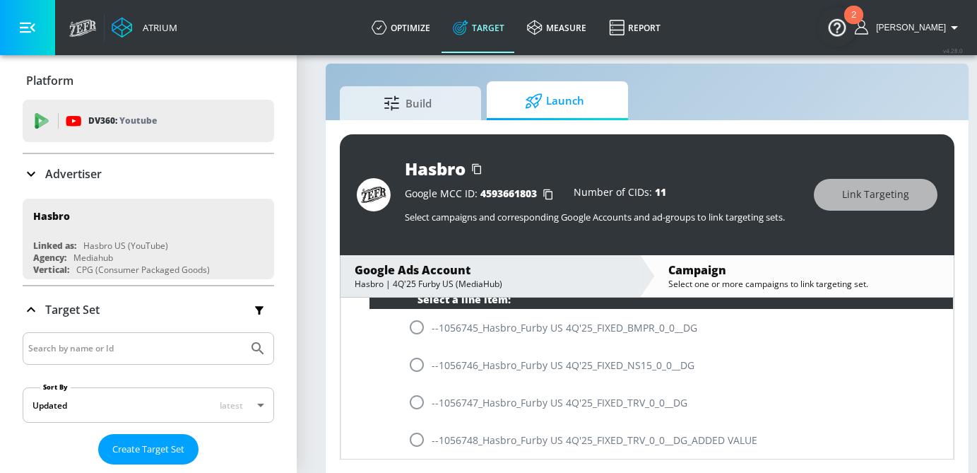
click at [407, 399] on input "radio" at bounding box center [417, 402] width 30 height 30
radio input "true"
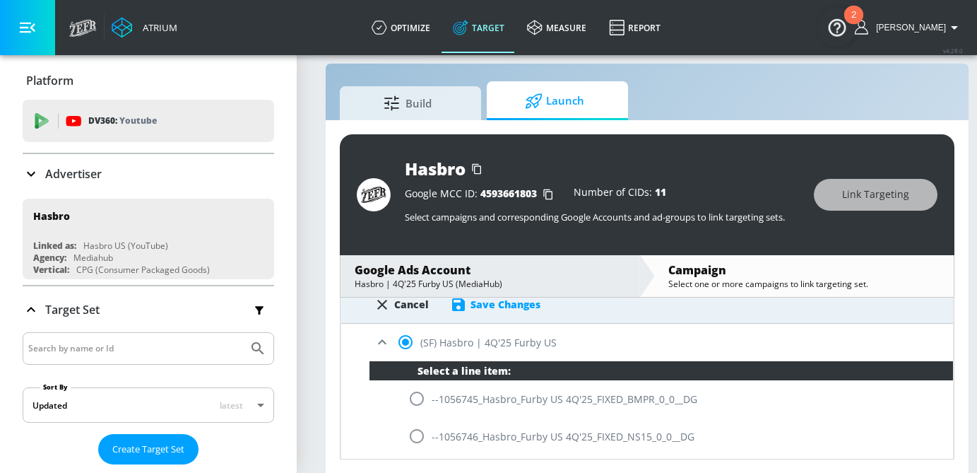
scroll to position [330, 0]
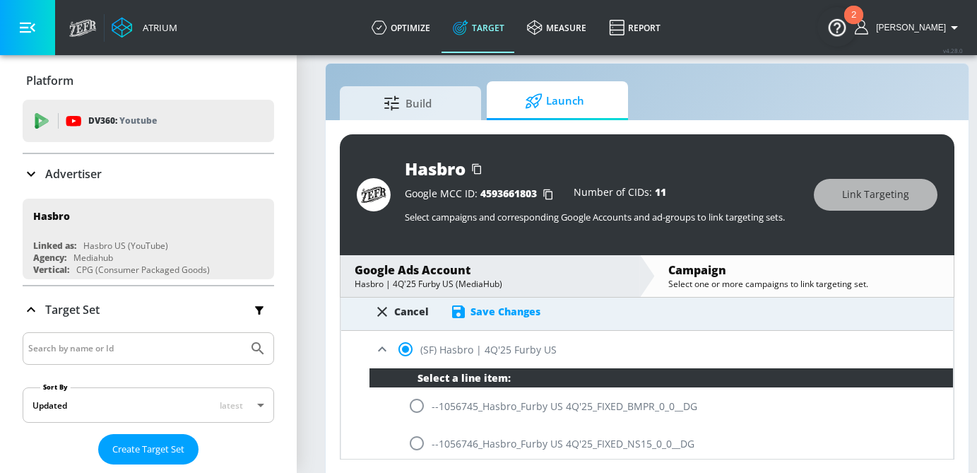
click at [483, 305] on div "Save Changes" at bounding box center [506, 311] width 70 height 13
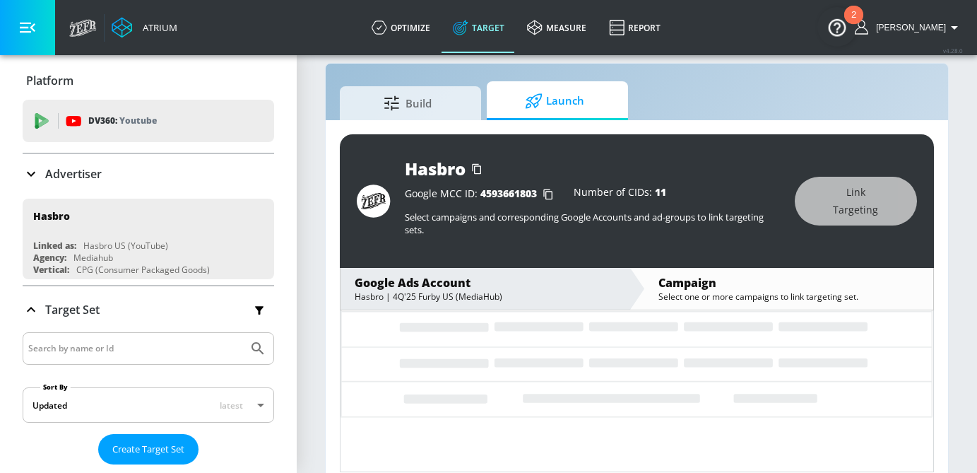
scroll to position [213, 0]
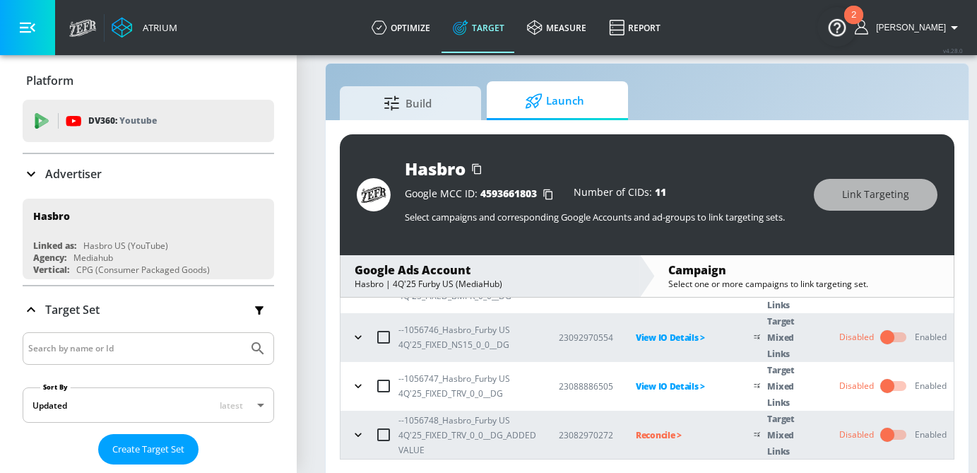
click at [662, 433] on p "Reconcile >" at bounding box center [683, 435] width 95 height 16
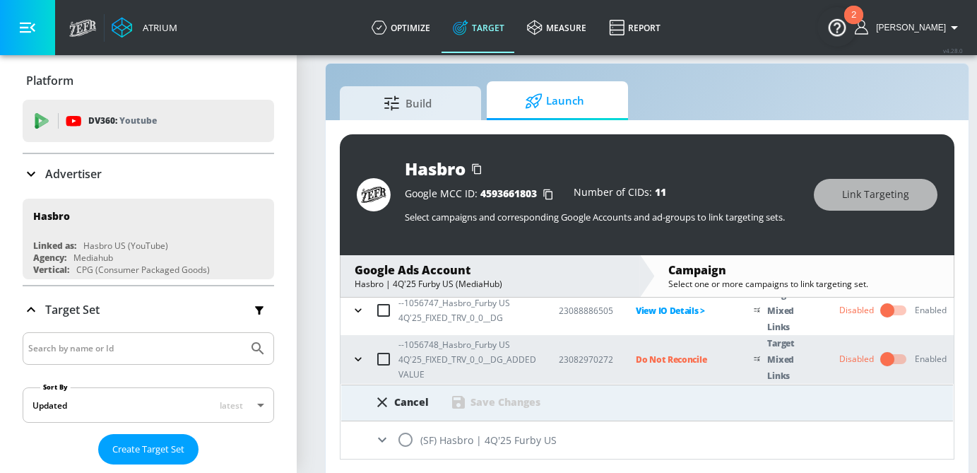
click at [406, 441] on input "radio" at bounding box center [406, 440] width 30 height 30
radio input "true"
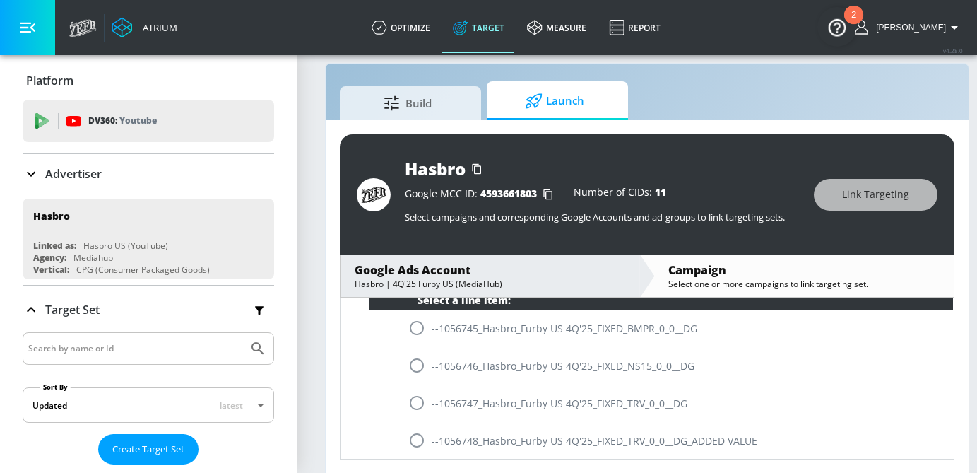
click at [414, 441] on input "radio" at bounding box center [417, 440] width 30 height 30
radio input "true"
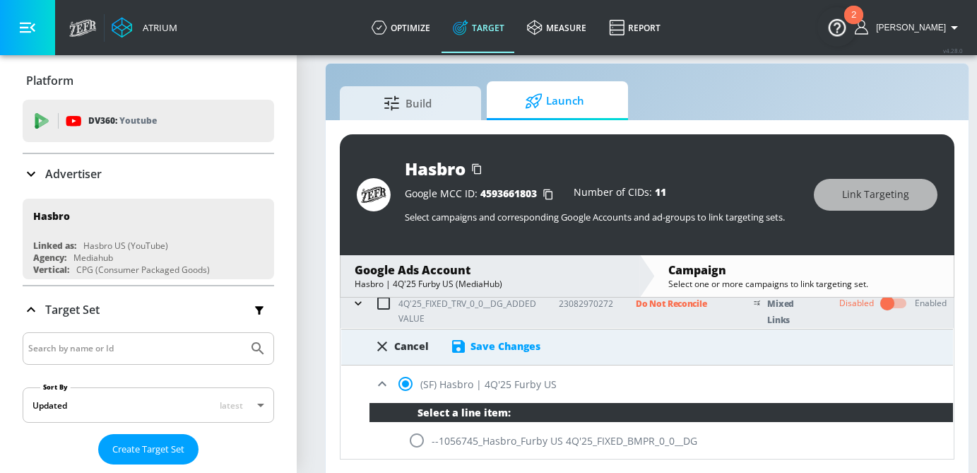
scroll to position [343, 0]
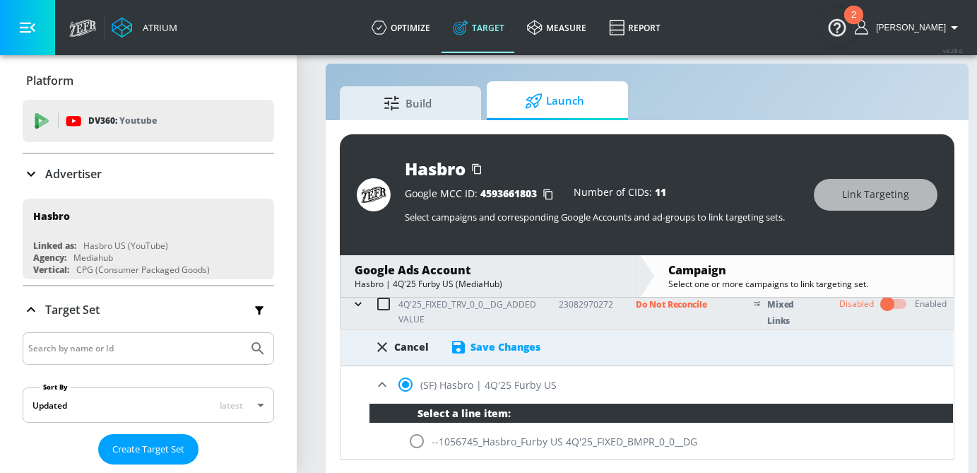
click at [503, 353] on div "Save Changes" at bounding box center [495, 346] width 90 height 17
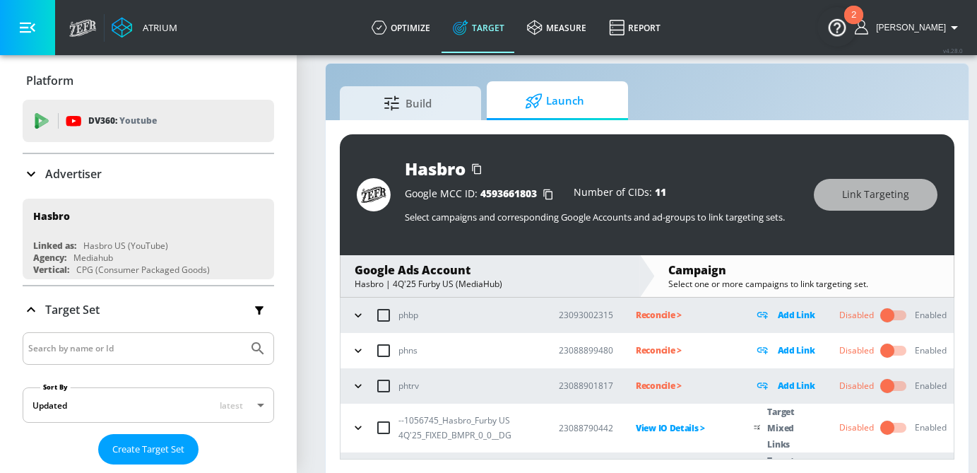
scroll to position [66, 0]
